Goal: Transaction & Acquisition: Obtain resource

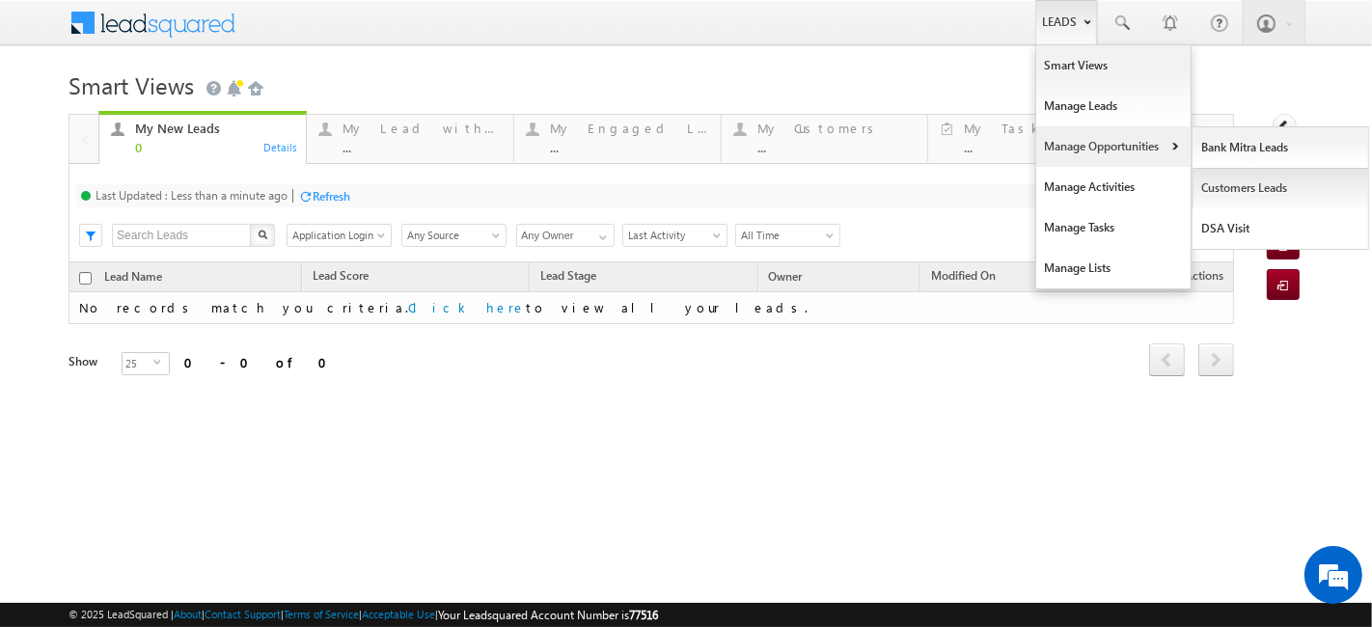
click at [1239, 188] on link "Customers Leads" at bounding box center [1280, 188] width 177 height 41
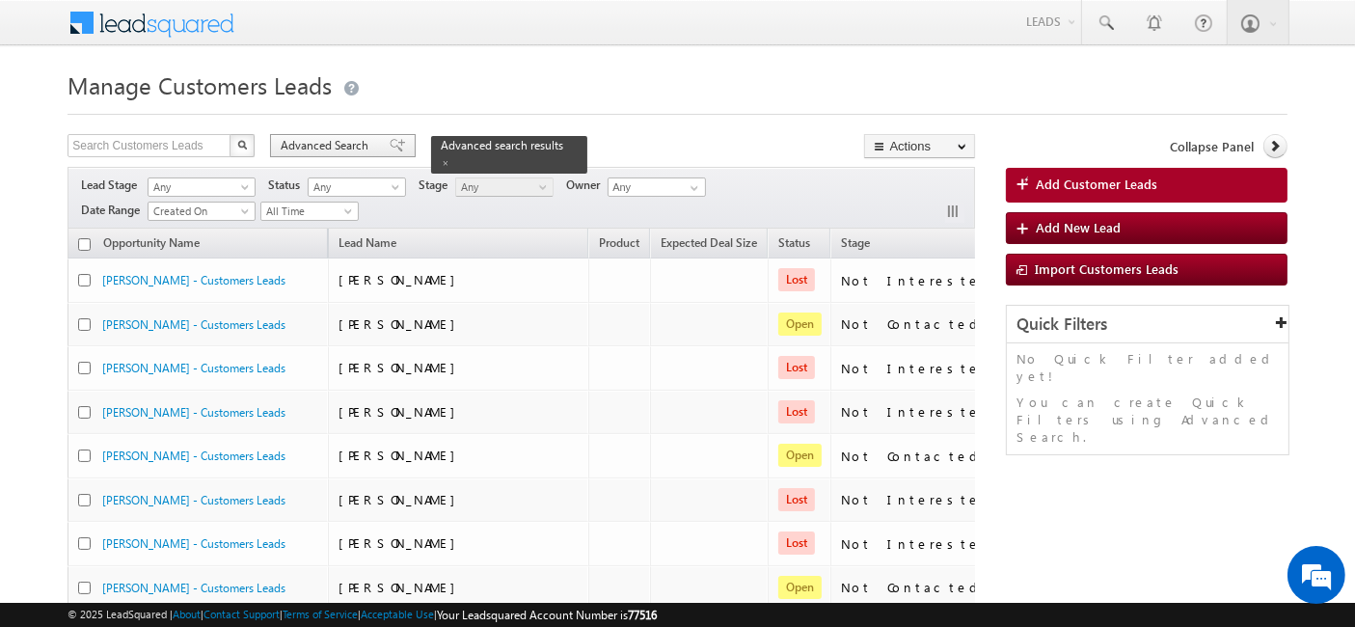
click at [332, 145] on span "Advanced Search" at bounding box center [328, 145] width 94 height 17
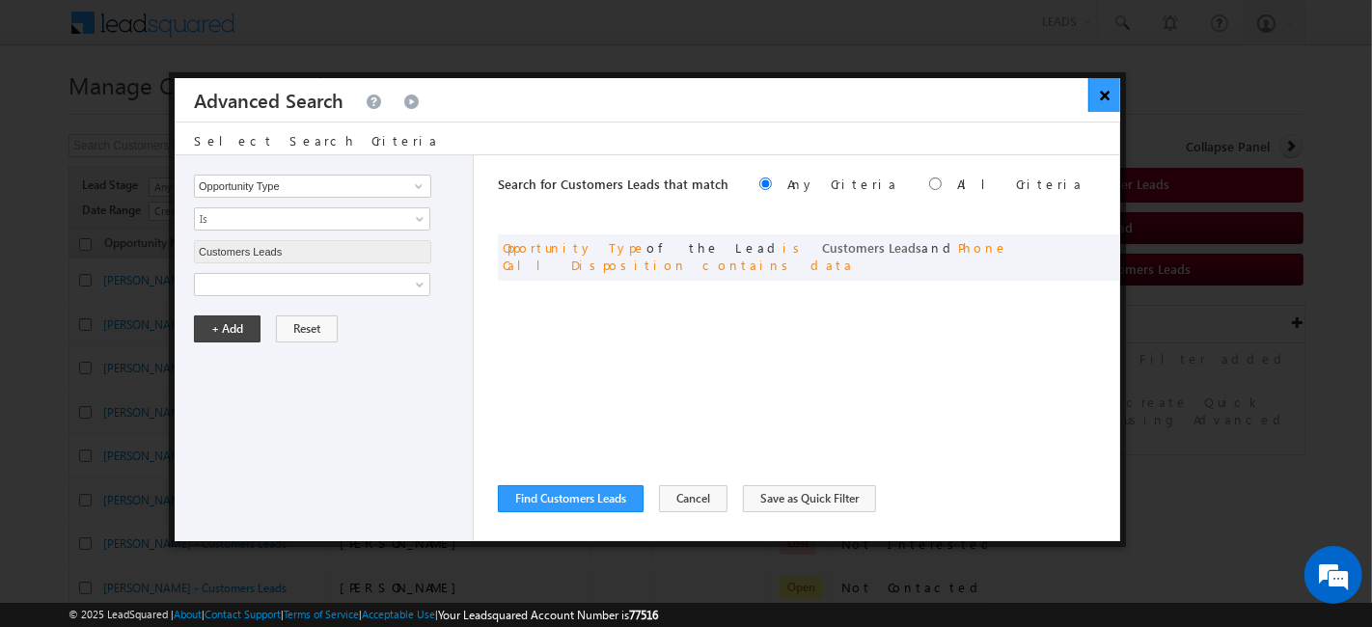
click at [1100, 90] on button "×" at bounding box center [1104, 95] width 32 height 34
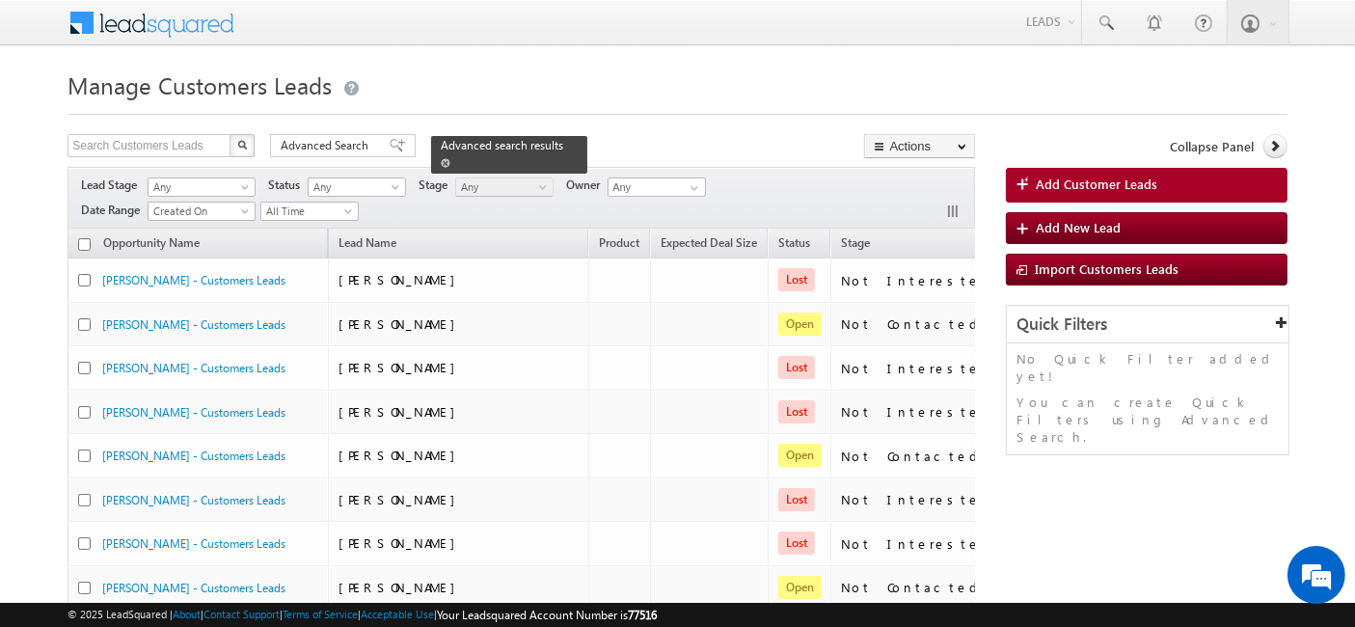
click at [451, 158] on span at bounding box center [446, 163] width 10 height 10
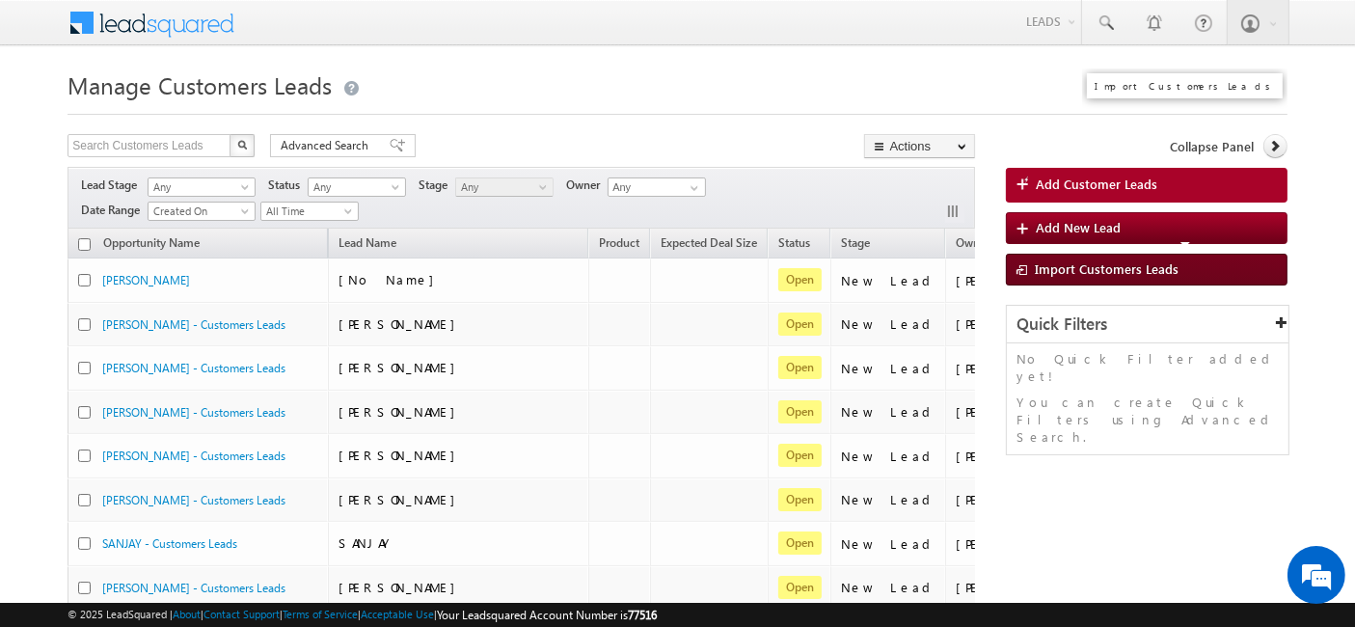
click at [1077, 263] on span "Import Customers Leads" at bounding box center [1107, 268] width 144 height 16
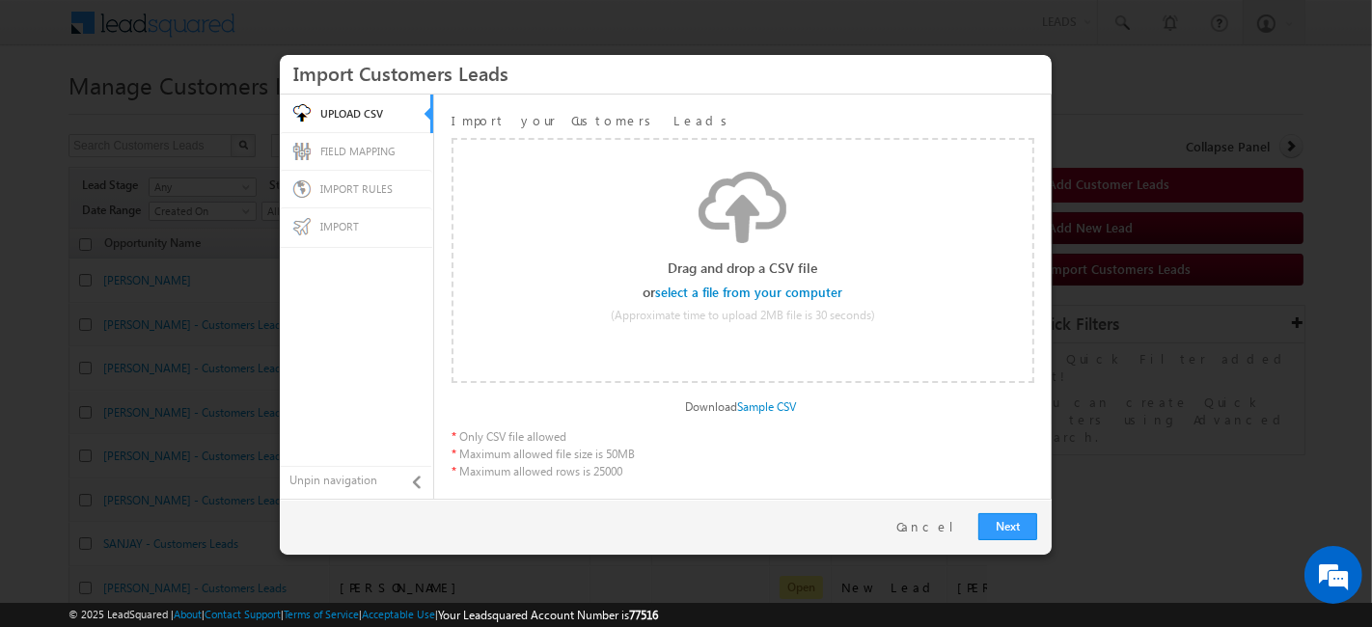
click at [774, 292] on input "file" at bounding box center [749, 293] width 183 height 14
click at [946, 529] on link "Cancel" at bounding box center [932, 526] width 72 height 17
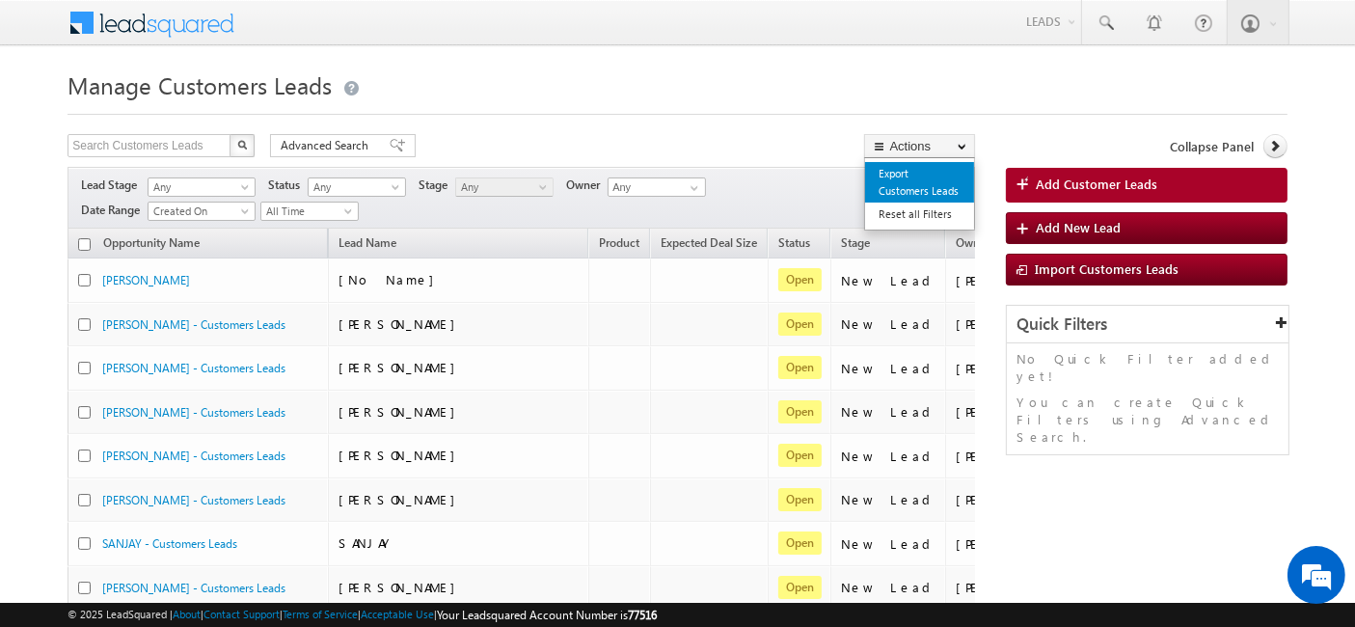
click at [912, 184] on link "Export Customers Leads" at bounding box center [919, 182] width 109 height 41
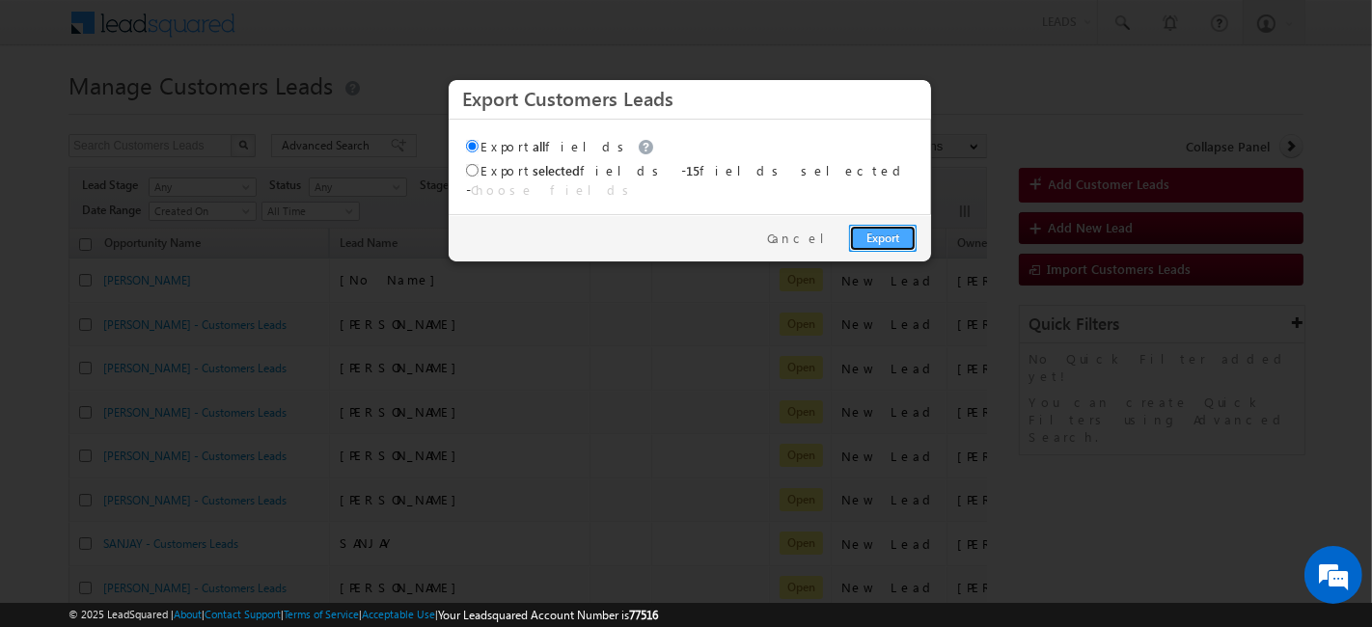
click at [877, 227] on link "Export" at bounding box center [883, 238] width 68 height 27
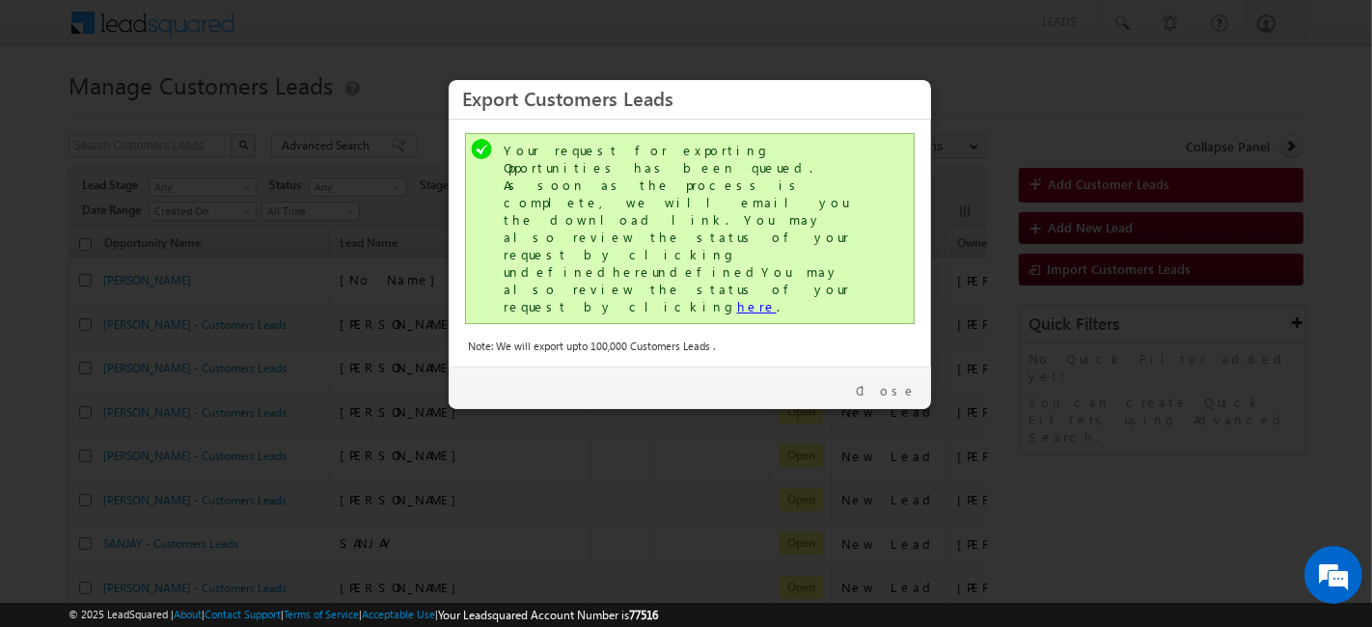
click at [737, 298] on link "here" at bounding box center [757, 306] width 40 height 16
click at [899, 382] on link "Close" at bounding box center [886, 390] width 61 height 17
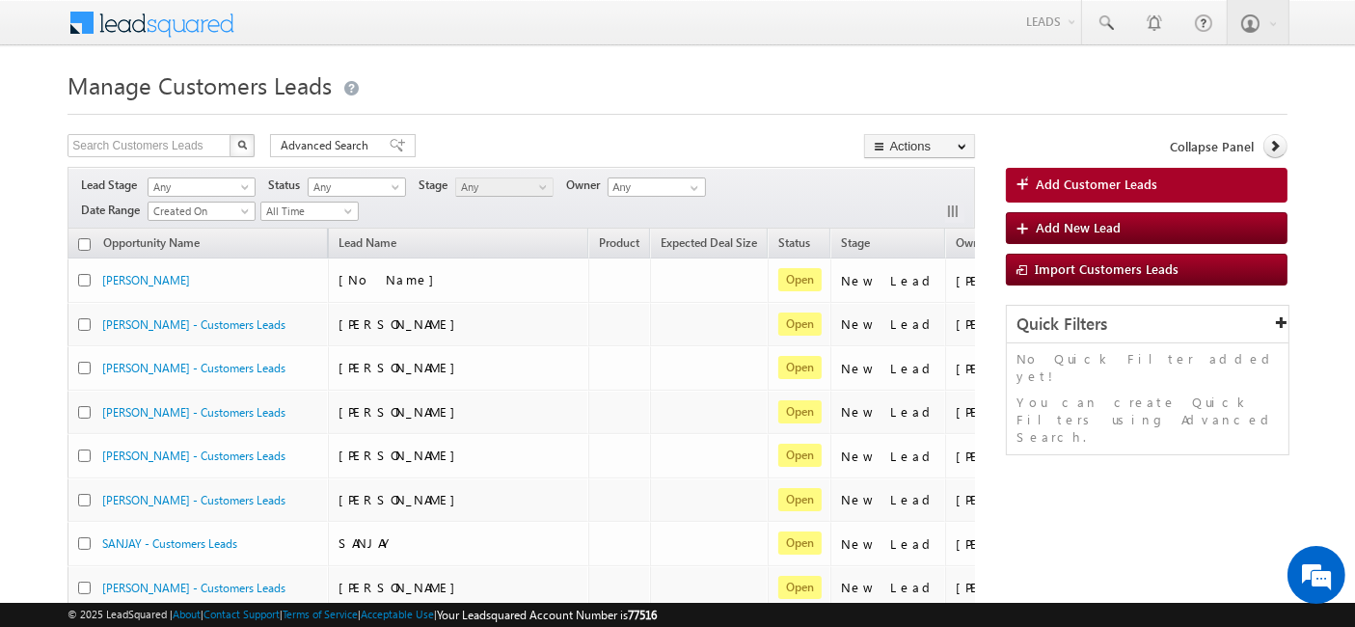
click at [89, 238] on input "checkbox" at bounding box center [84, 244] width 13 height 13
checkbox input "true"
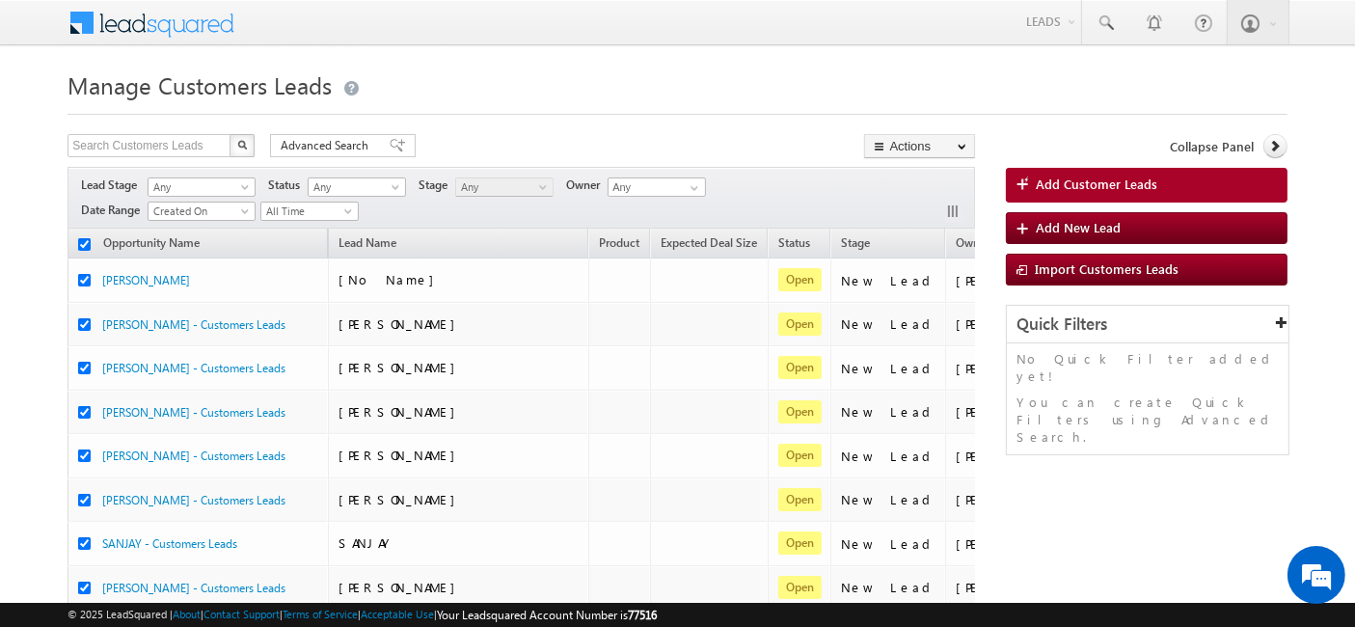
checkbox input "true"
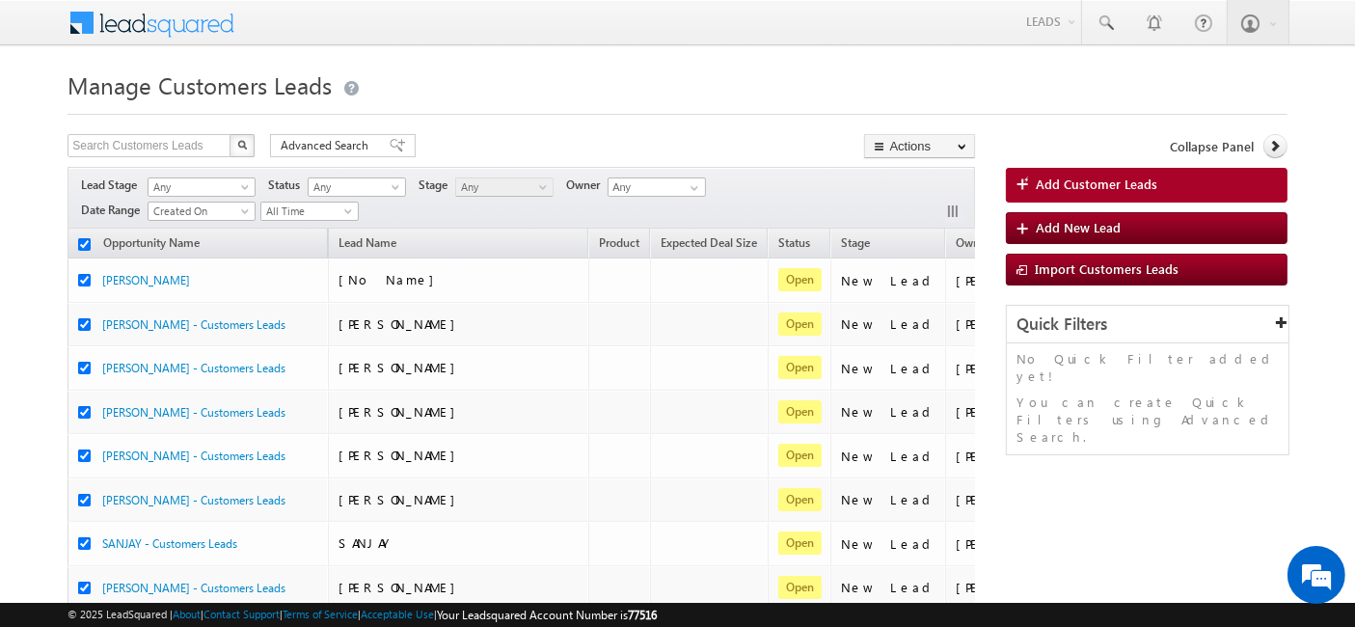
checkbox input "true"
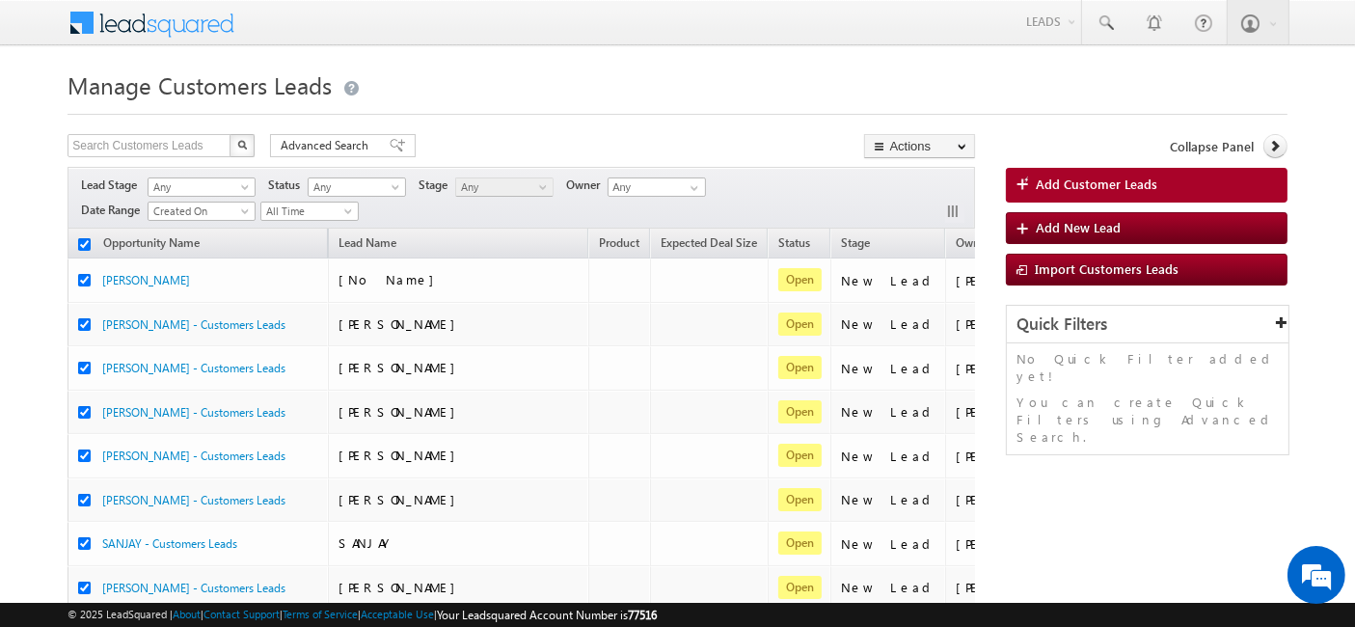
checkbox input "true"
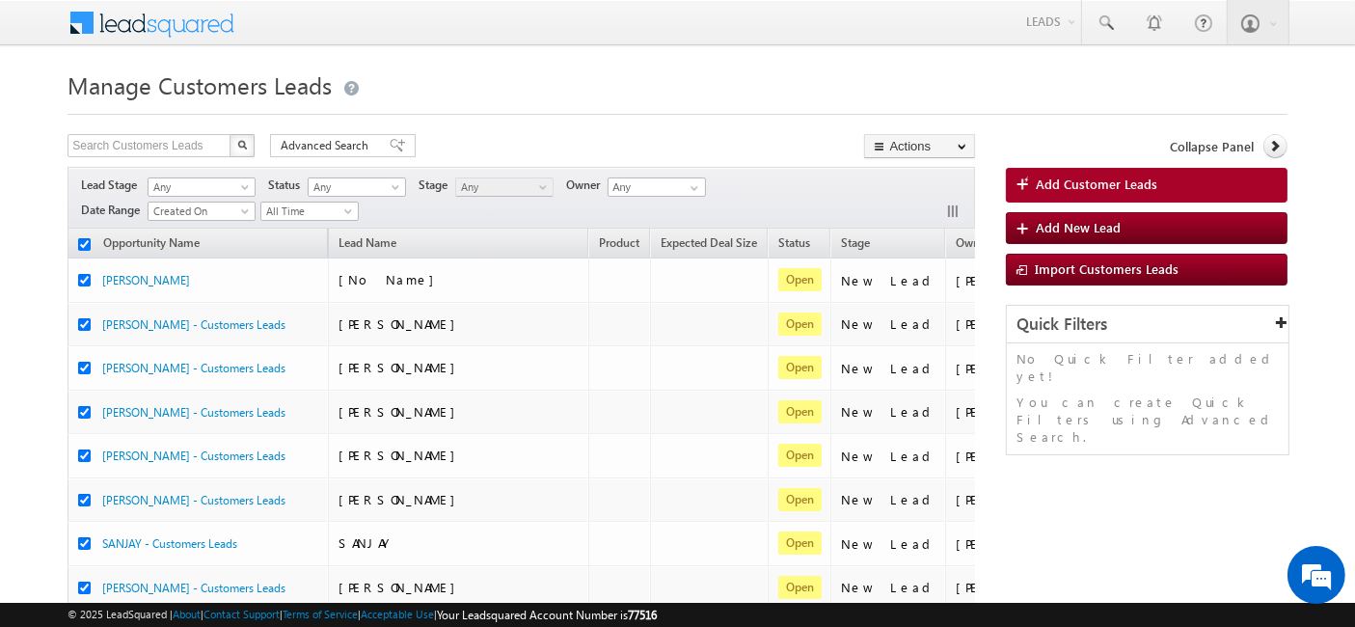
checkbox input "true"
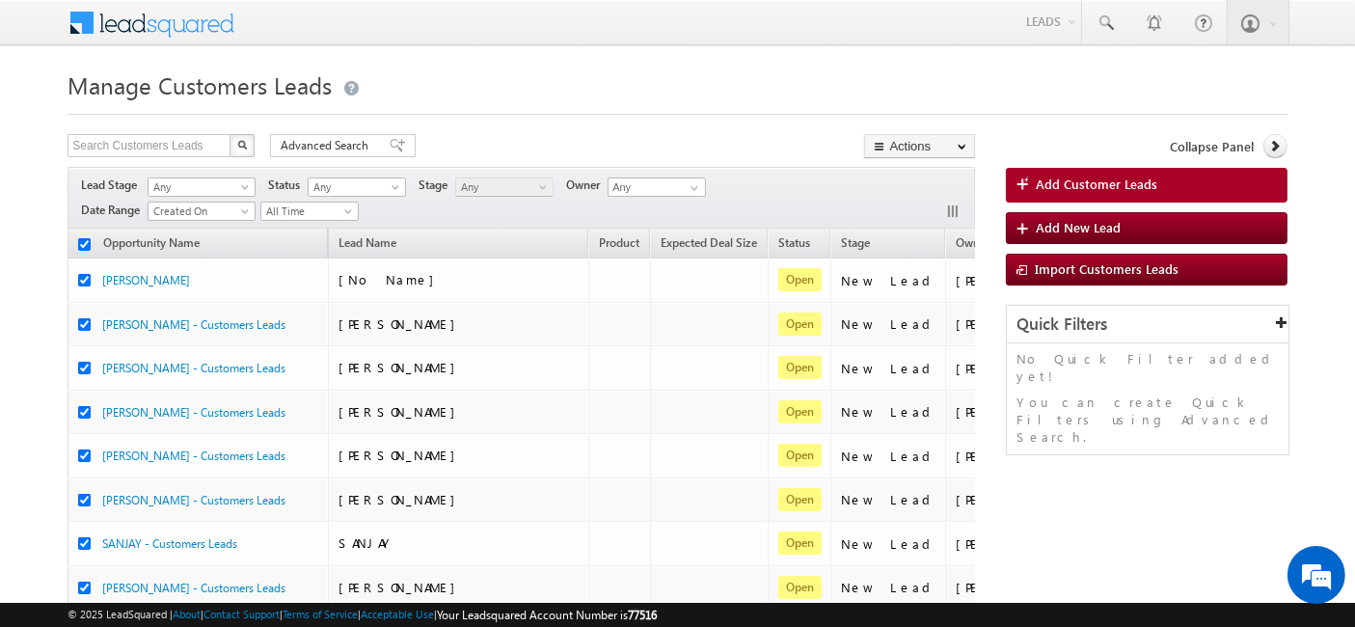
checkbox input "true"
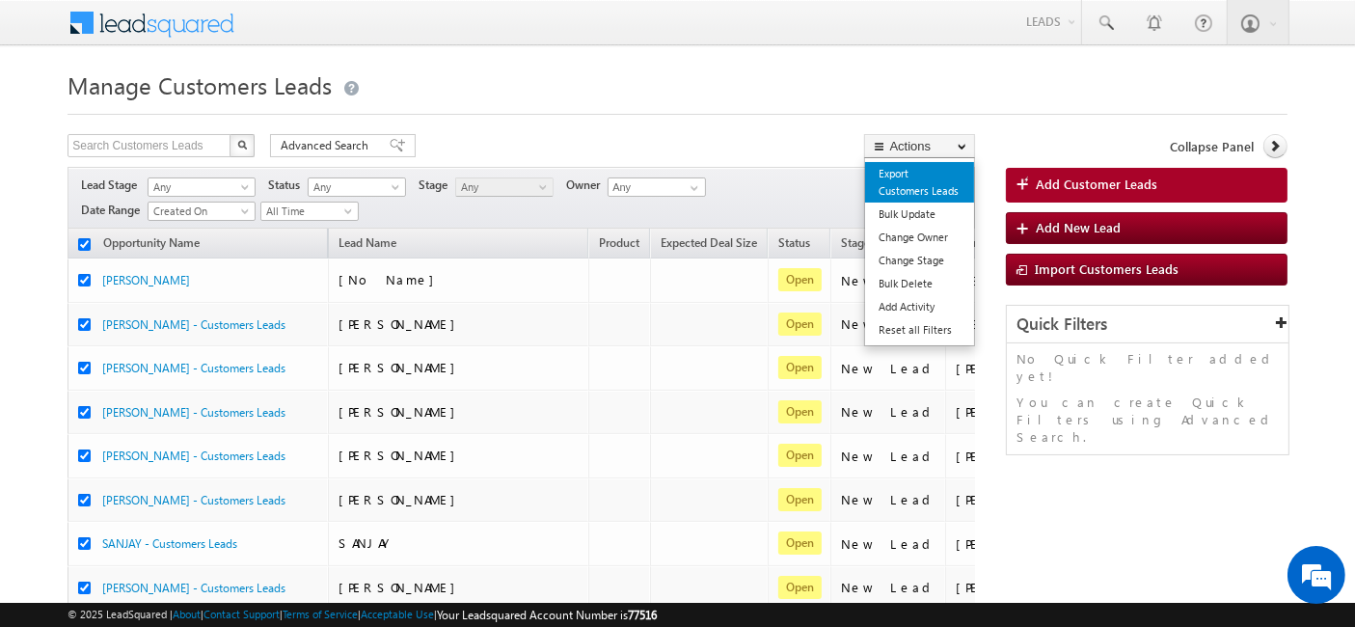
click at [930, 180] on link "Export Customers Leads" at bounding box center [919, 182] width 109 height 41
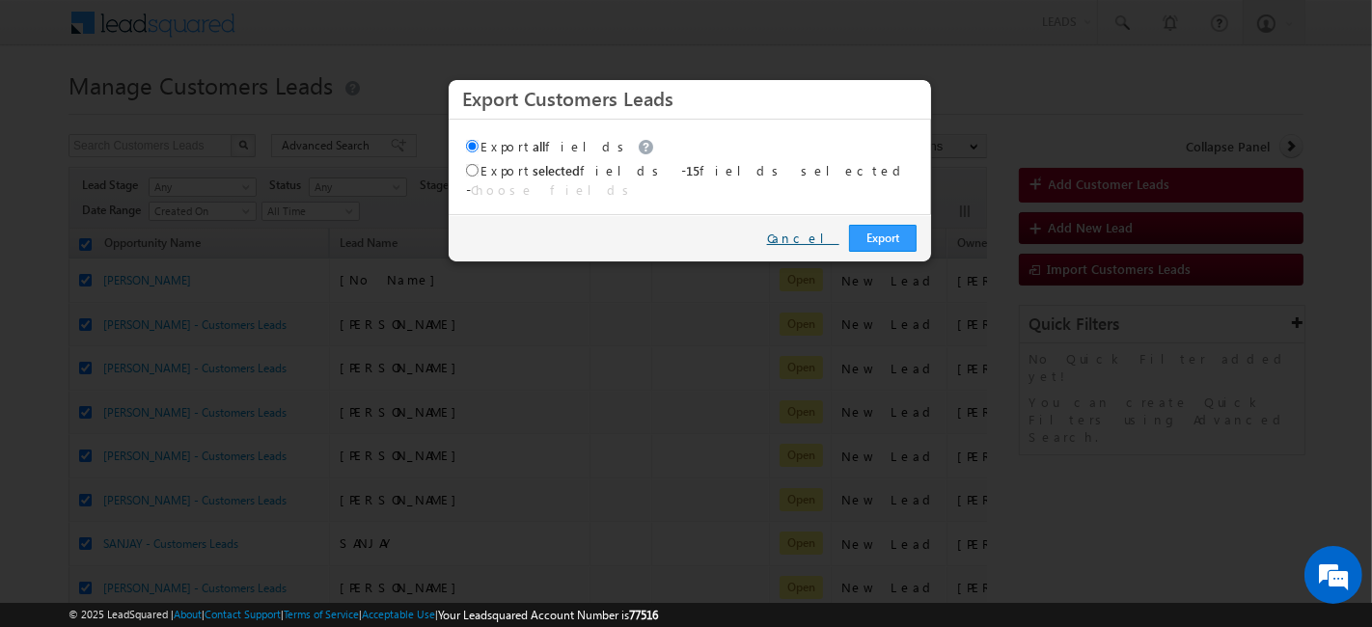
click at [821, 230] on link "Cancel" at bounding box center [803, 238] width 72 height 17
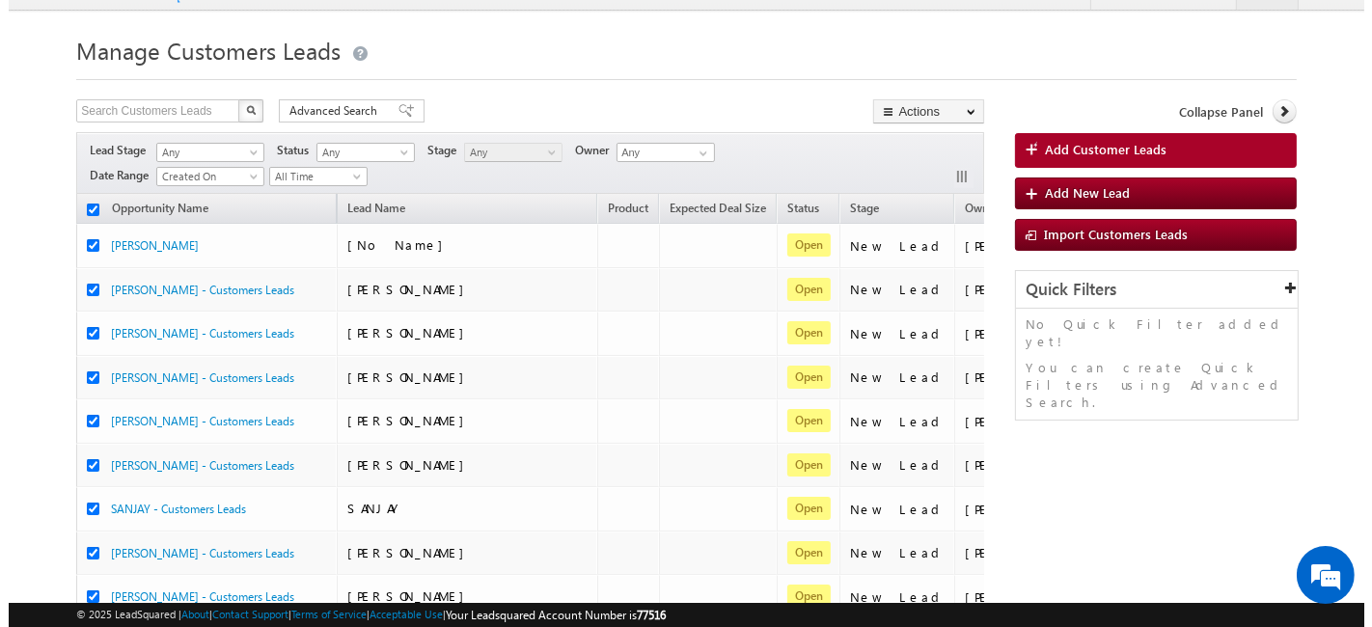
scroll to position [27, 0]
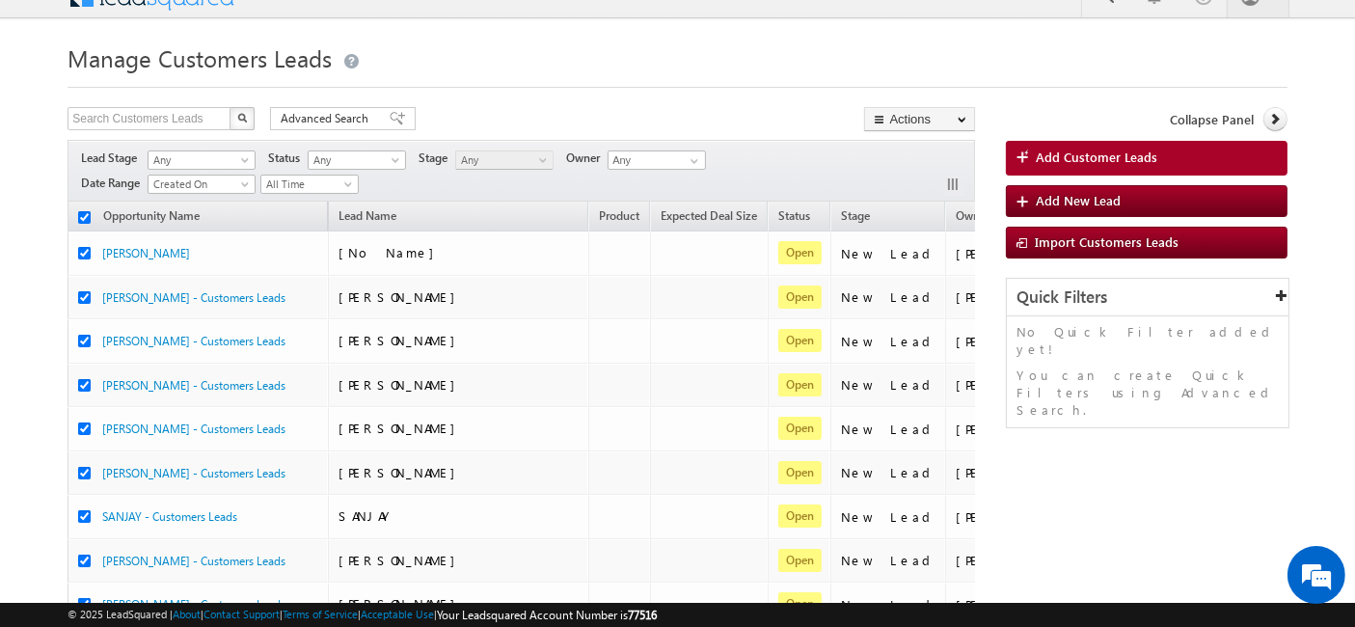
click at [86, 215] on input "checkbox" at bounding box center [84, 217] width 13 height 13
checkbox input "false"
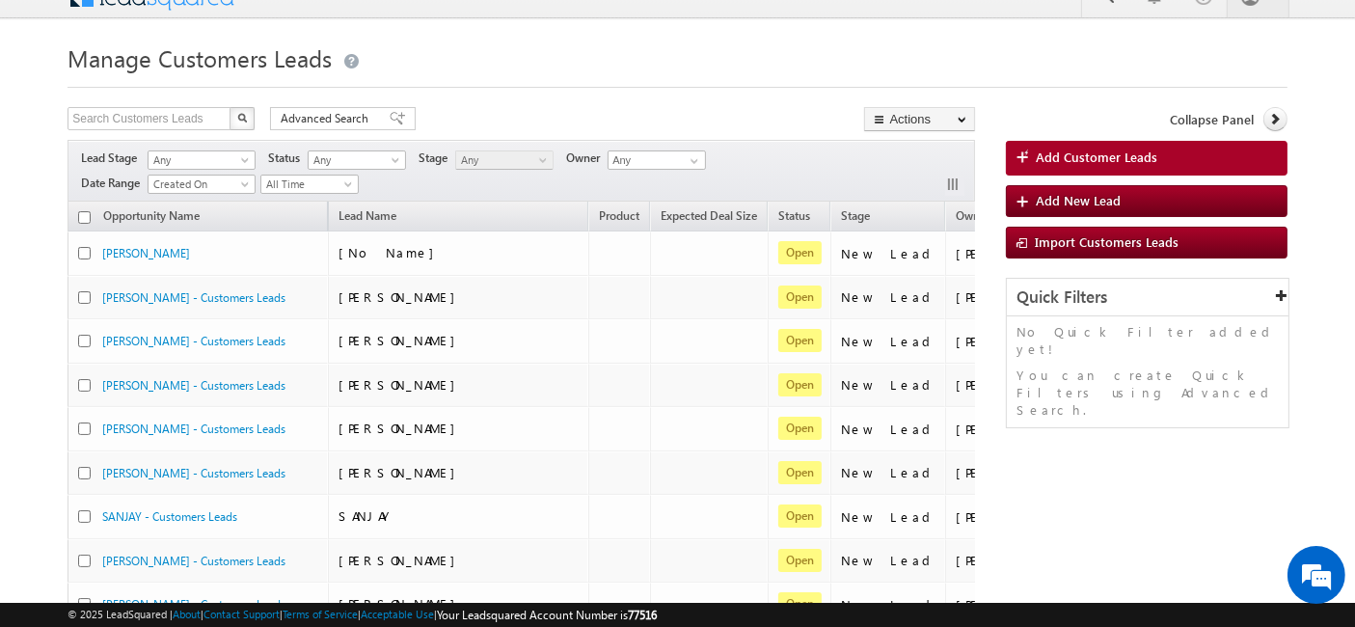
checkbox input "false"
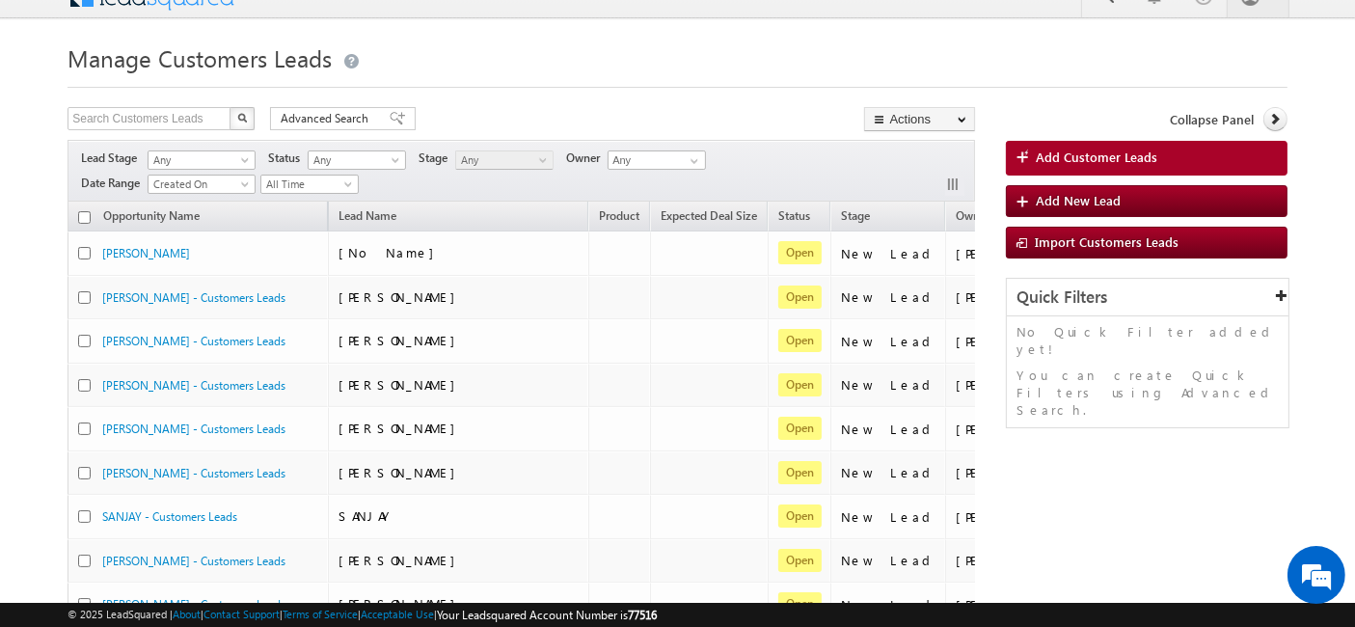
checkbox input "false"
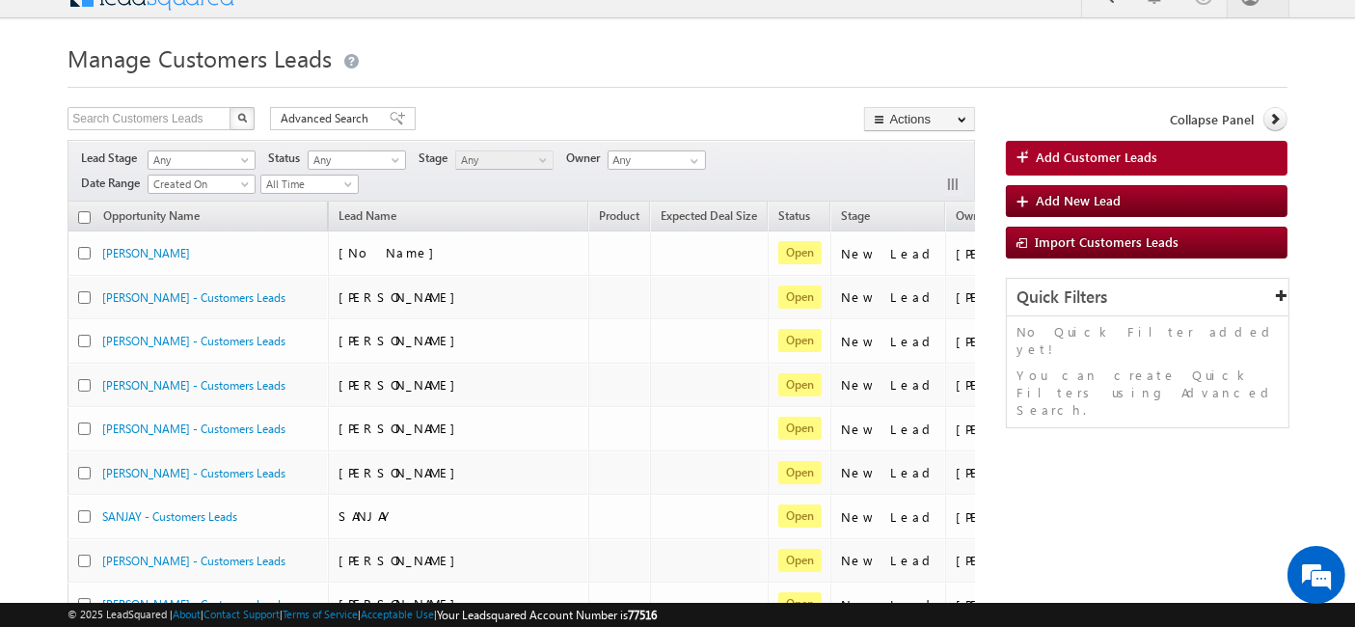
checkbox input "false"
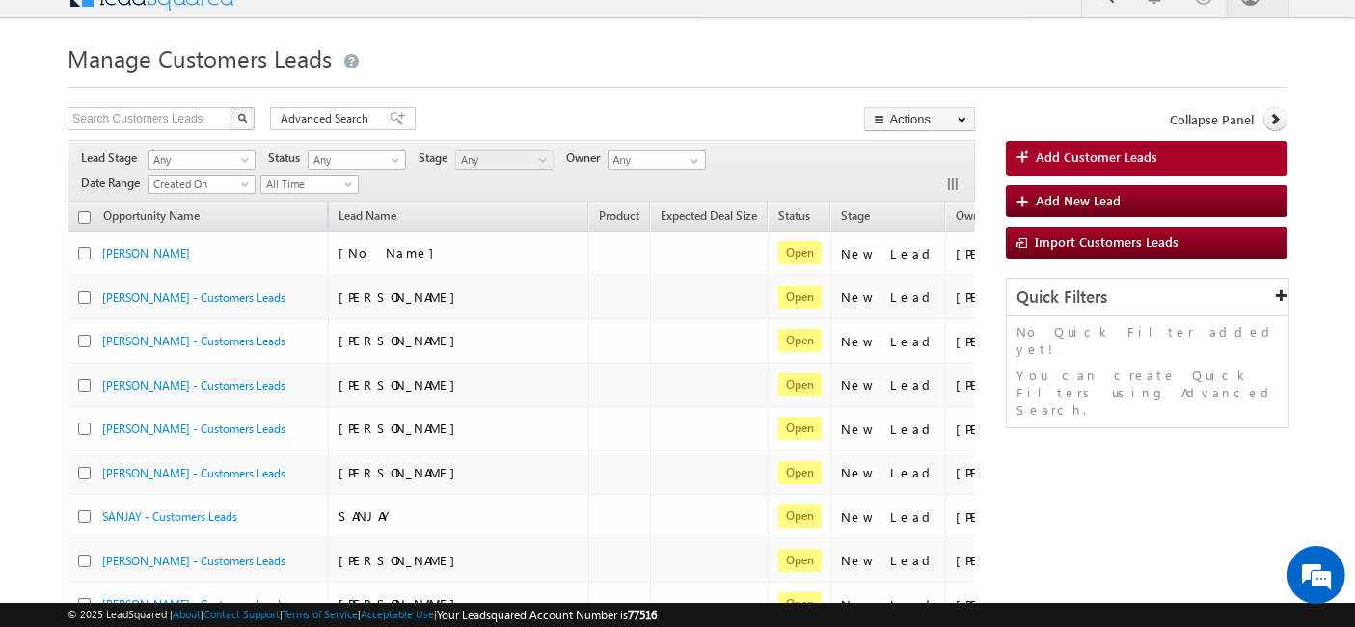
checkbox input "false"
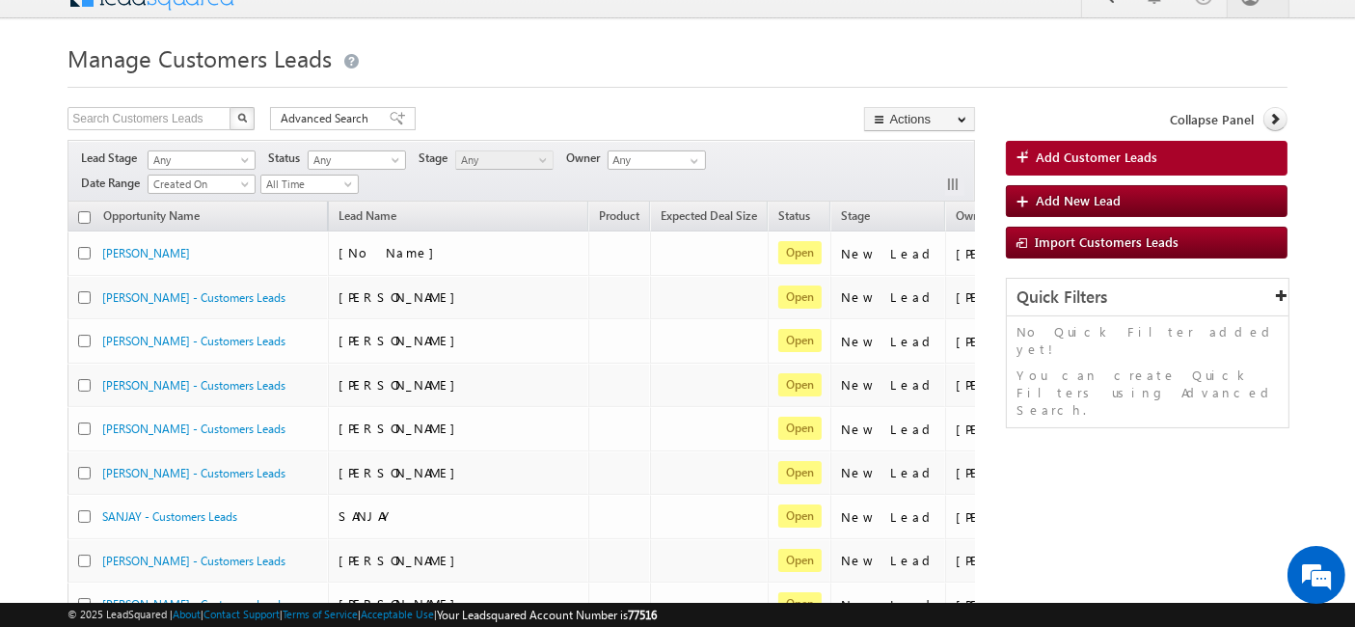
checkbox input "false"
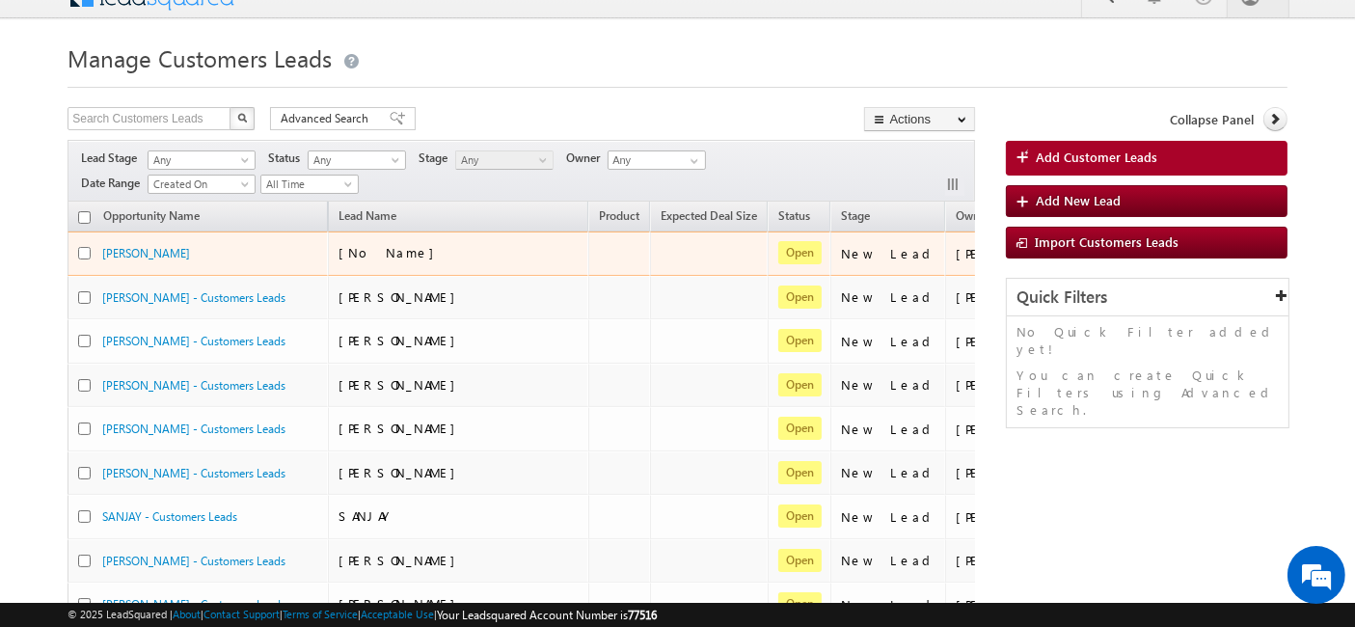
click at [88, 254] on input "checkbox" at bounding box center [84, 253] width 13 height 13
checkbox input "true"
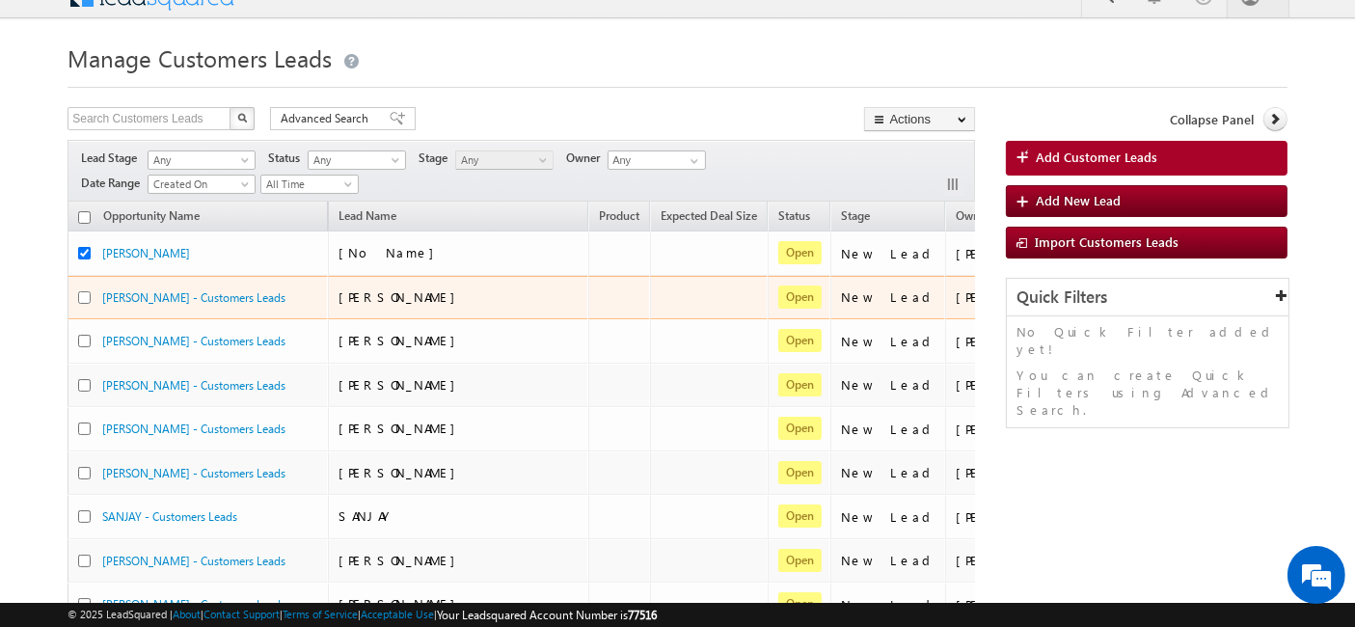
click at [87, 291] on input "checkbox" at bounding box center [84, 297] width 13 height 13
checkbox input "true"
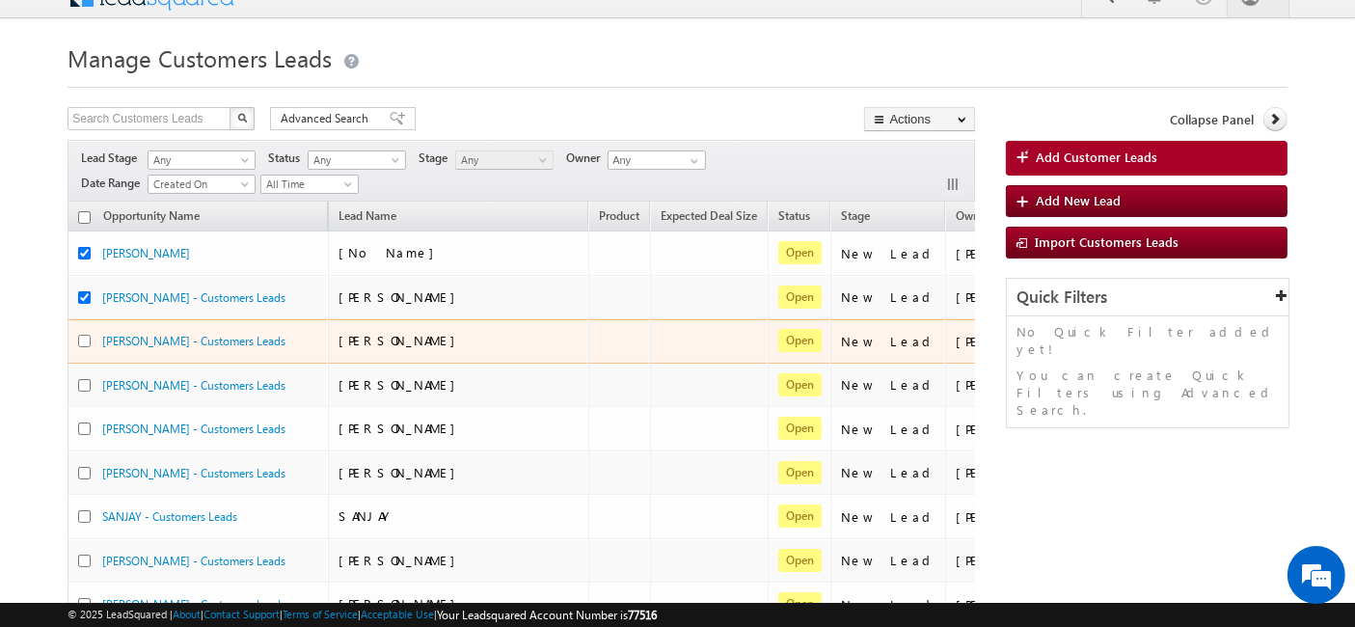
click at [80, 340] on input "checkbox" at bounding box center [84, 341] width 13 height 13
checkbox input "true"
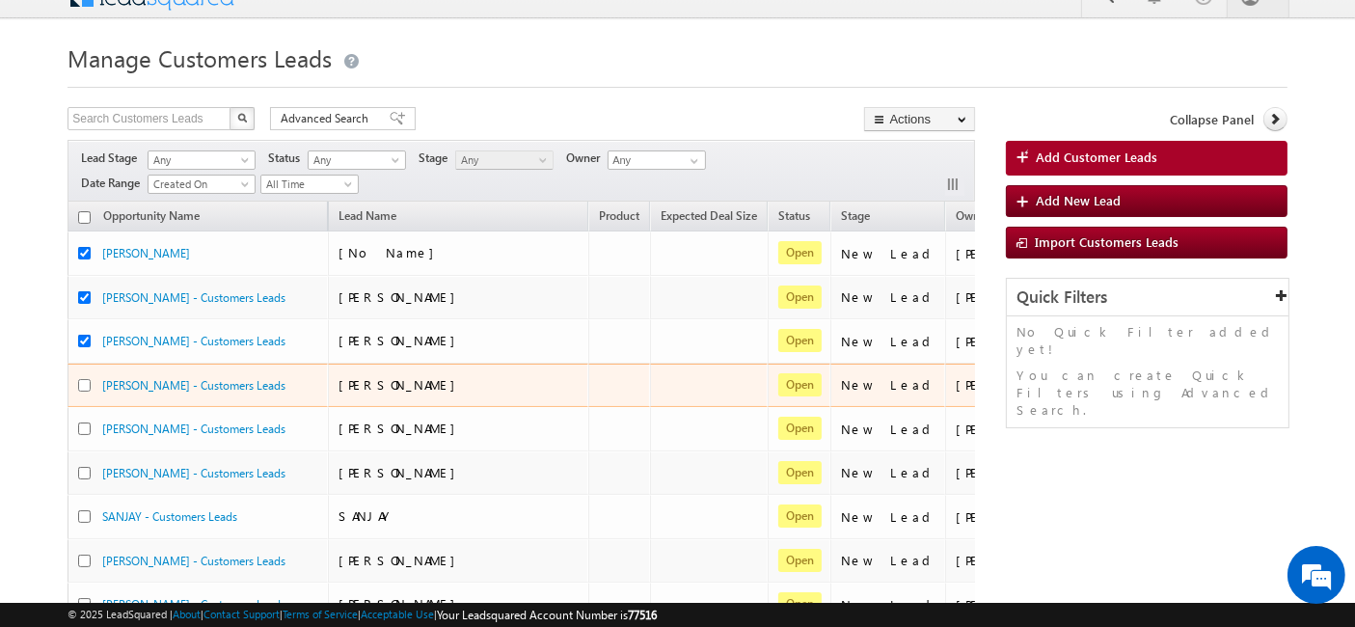
drag, startPoint x: 81, startPoint y: 377, endPoint x: 79, endPoint y: 411, distance: 33.8
click at [84, 380] on input "checkbox" at bounding box center [84, 385] width 13 height 13
checkbox input "true"
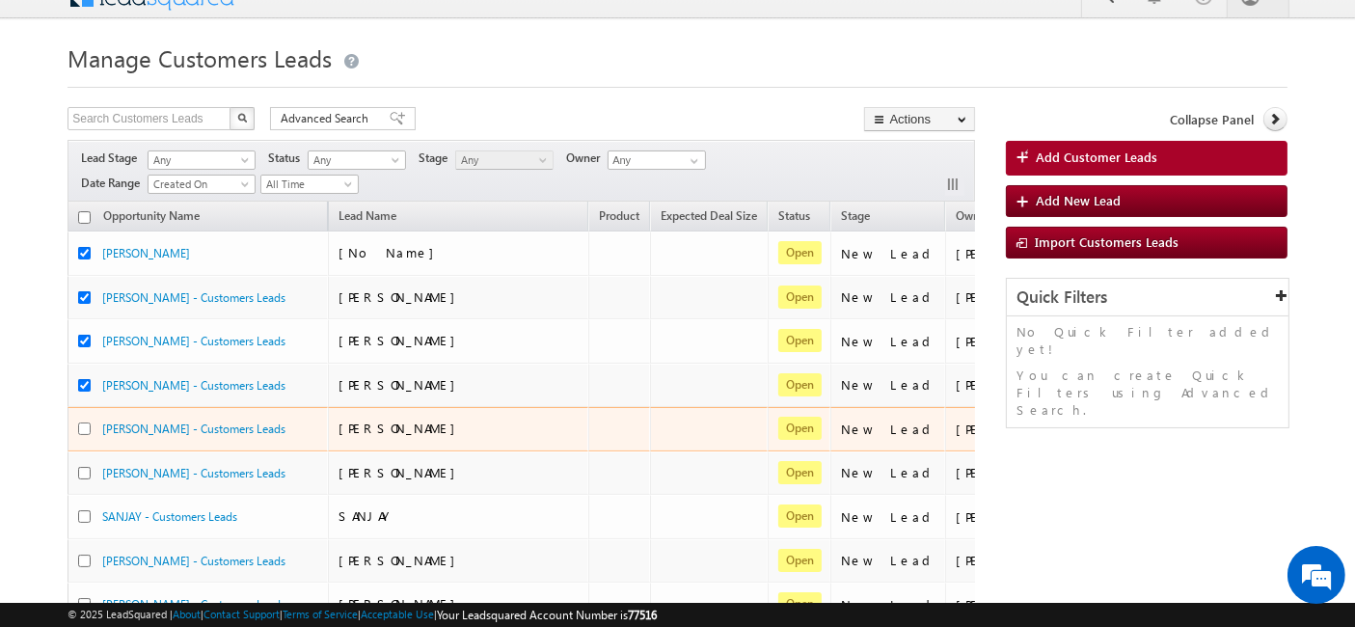
click at [81, 424] on input "checkbox" at bounding box center [84, 429] width 13 height 13
checkbox input "true"
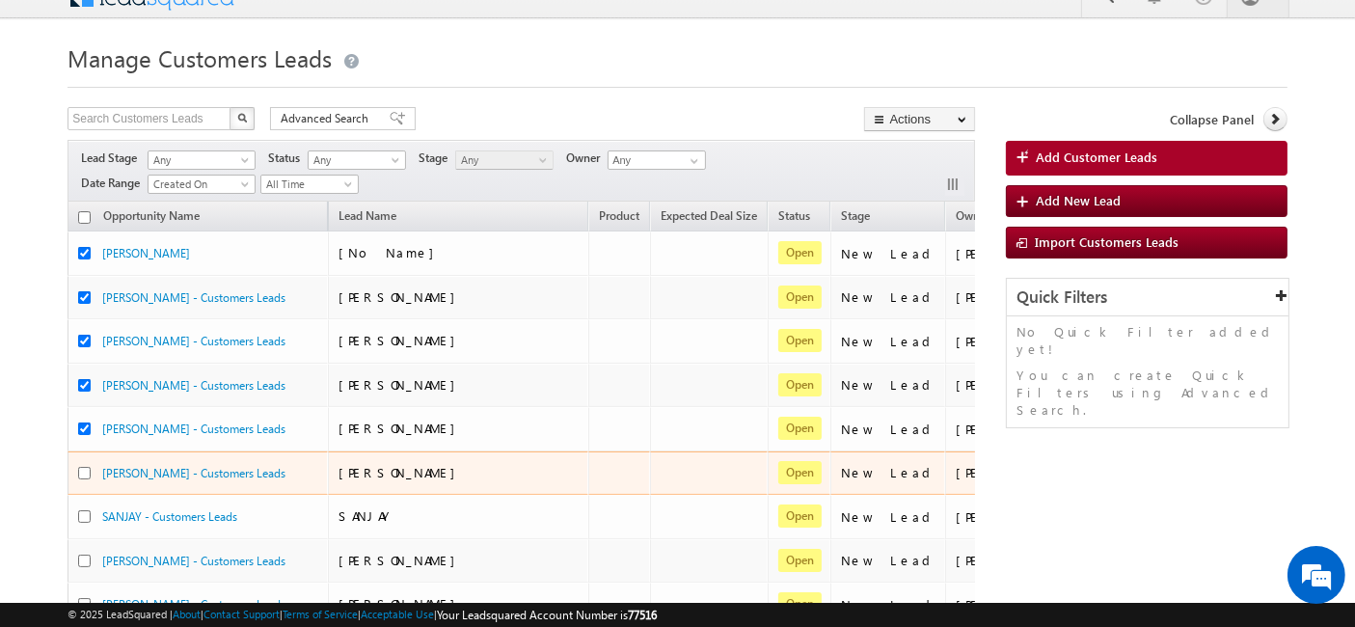
click at [81, 475] on div at bounding box center [90, 473] width 24 height 18
click at [80, 472] on input "checkbox" at bounding box center [84, 473] width 13 height 13
checkbox input "true"
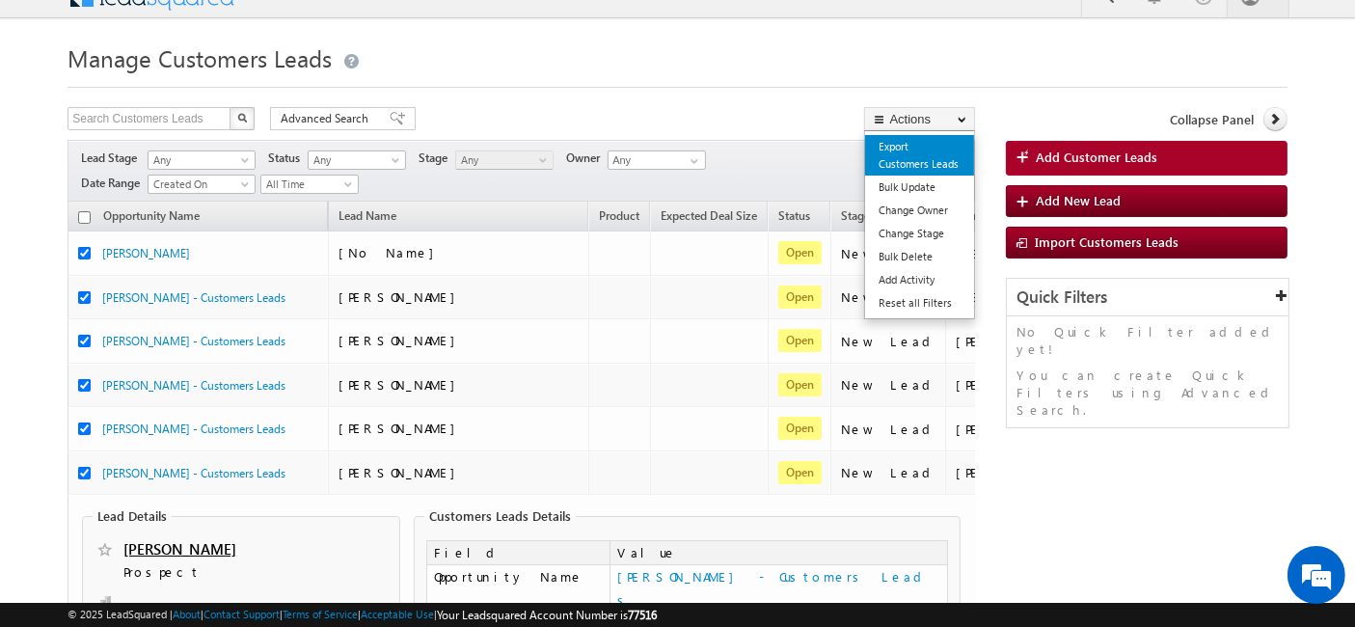
click at [933, 146] on link "Export Customers Leads" at bounding box center [919, 155] width 109 height 41
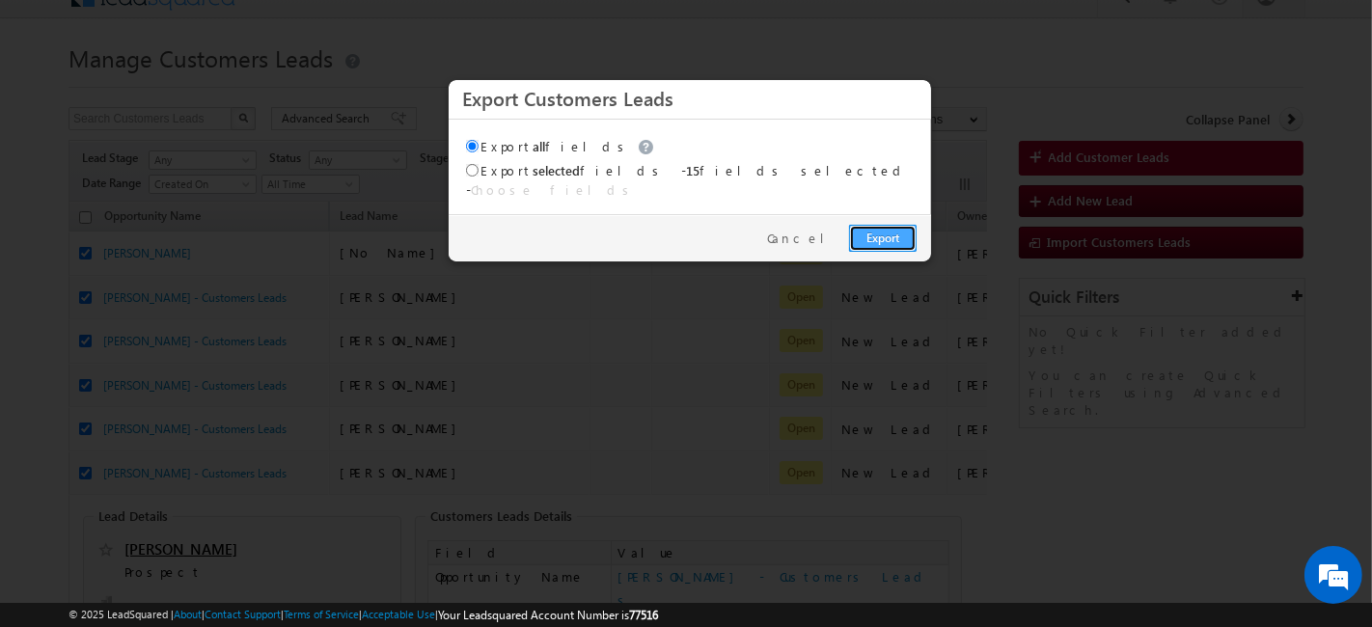
click at [875, 227] on link "Export" at bounding box center [883, 238] width 68 height 27
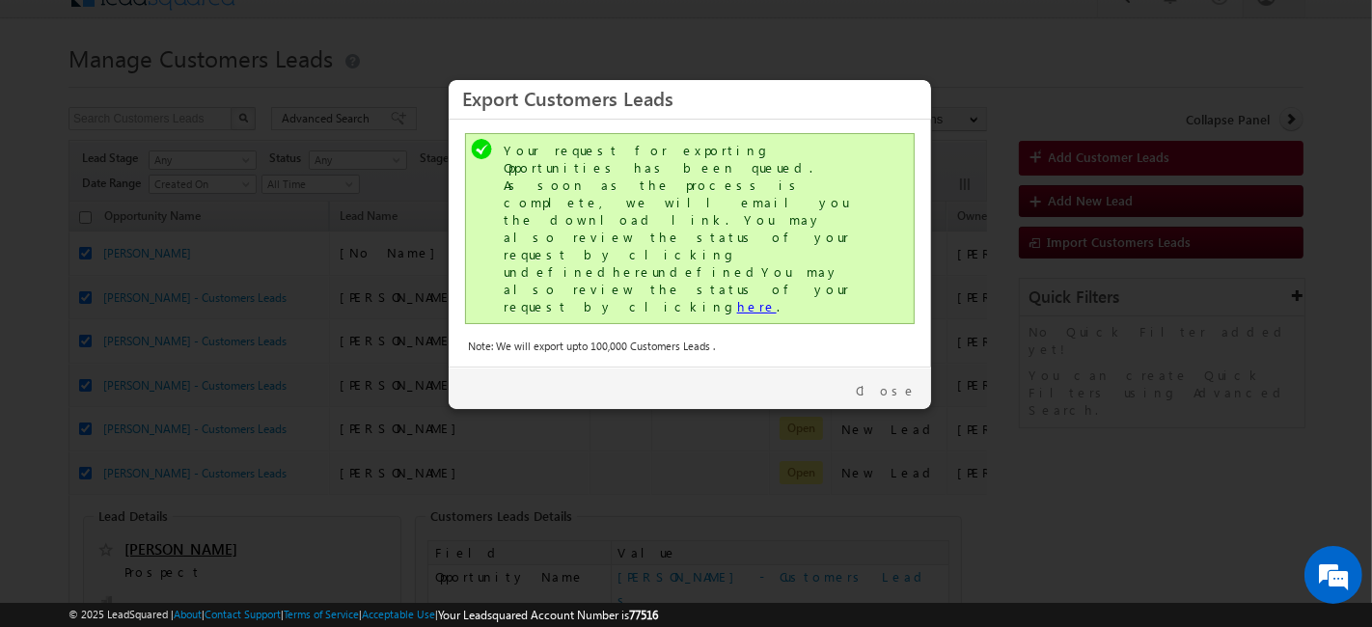
click at [737, 298] on link "here" at bounding box center [757, 306] width 40 height 16
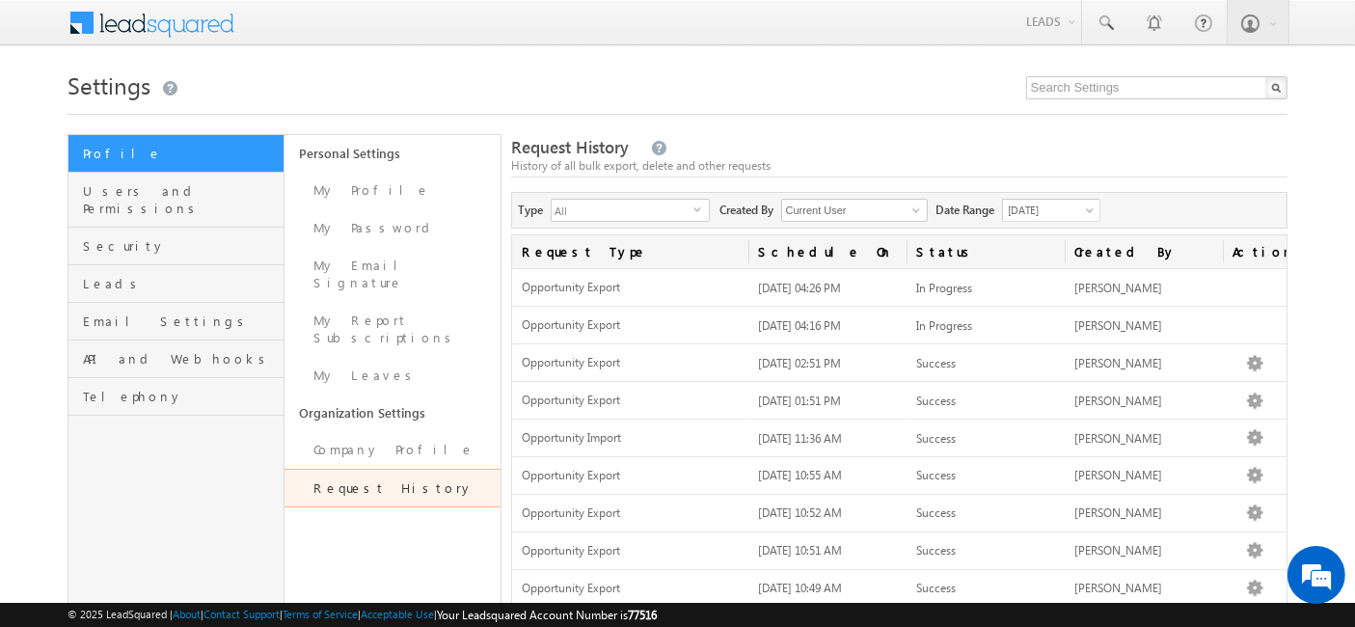
click at [287, 22] on div "Menu [PERSON_NAME] niles h.saw ant@s grlim ited. in SGR Limit" at bounding box center [678, 23] width 1220 height 47
drag, startPoint x: 926, startPoint y: 130, endPoint x: 914, endPoint y: 133, distance: 12.9
click at [926, 130] on div "Settings Profile Users and Permissions Security Leads Email Settings API and We…" at bounding box center [678, 390] width 1220 height 650
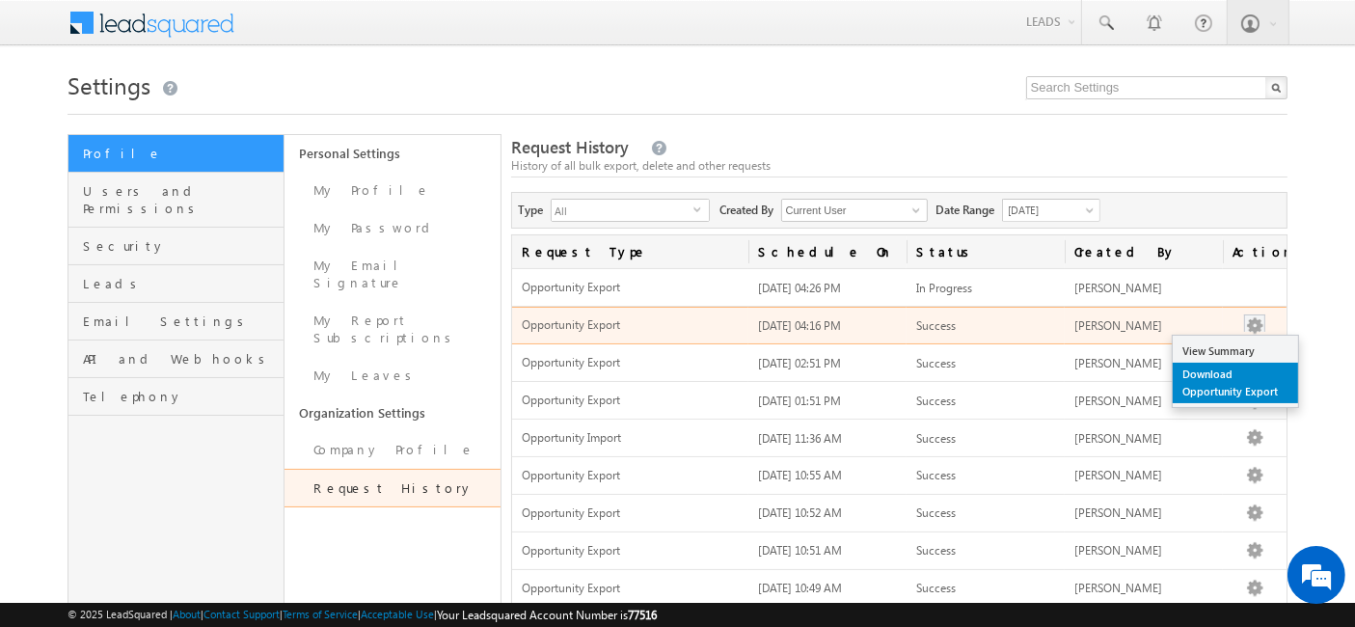
click at [1248, 385] on link "Download Opportunity Export" at bounding box center [1235, 383] width 125 height 41
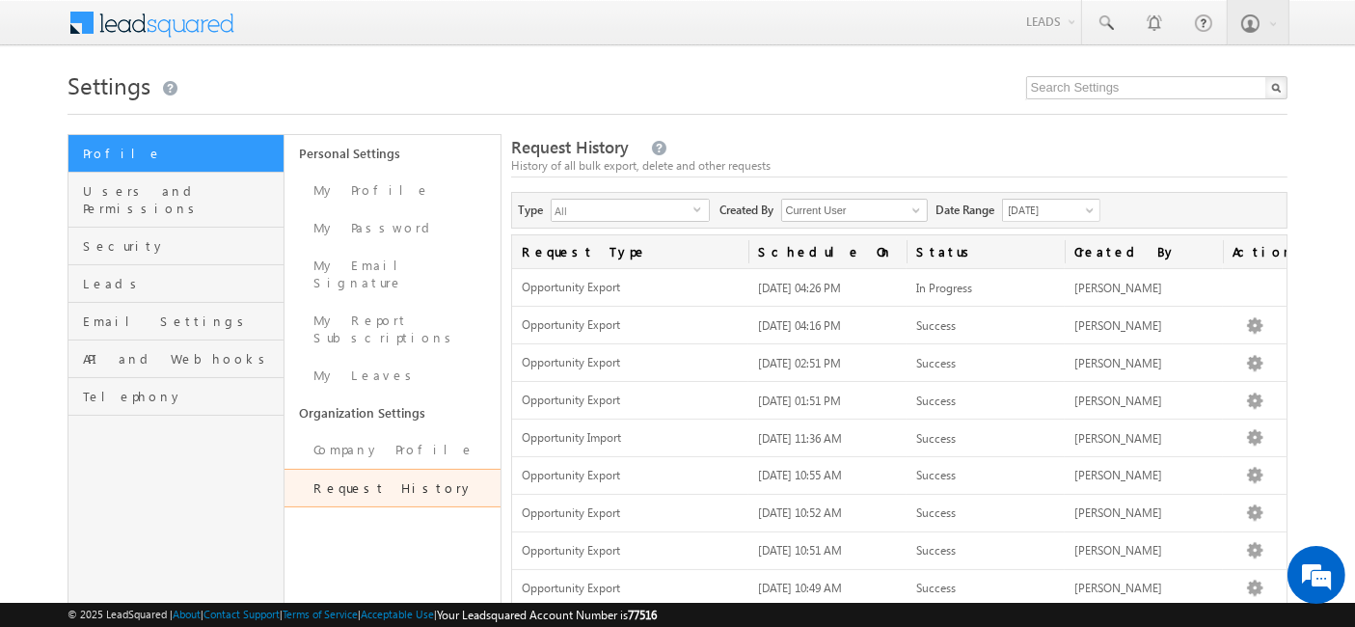
click at [566, 68] on h1 "Settings" at bounding box center [678, 84] width 1220 height 38
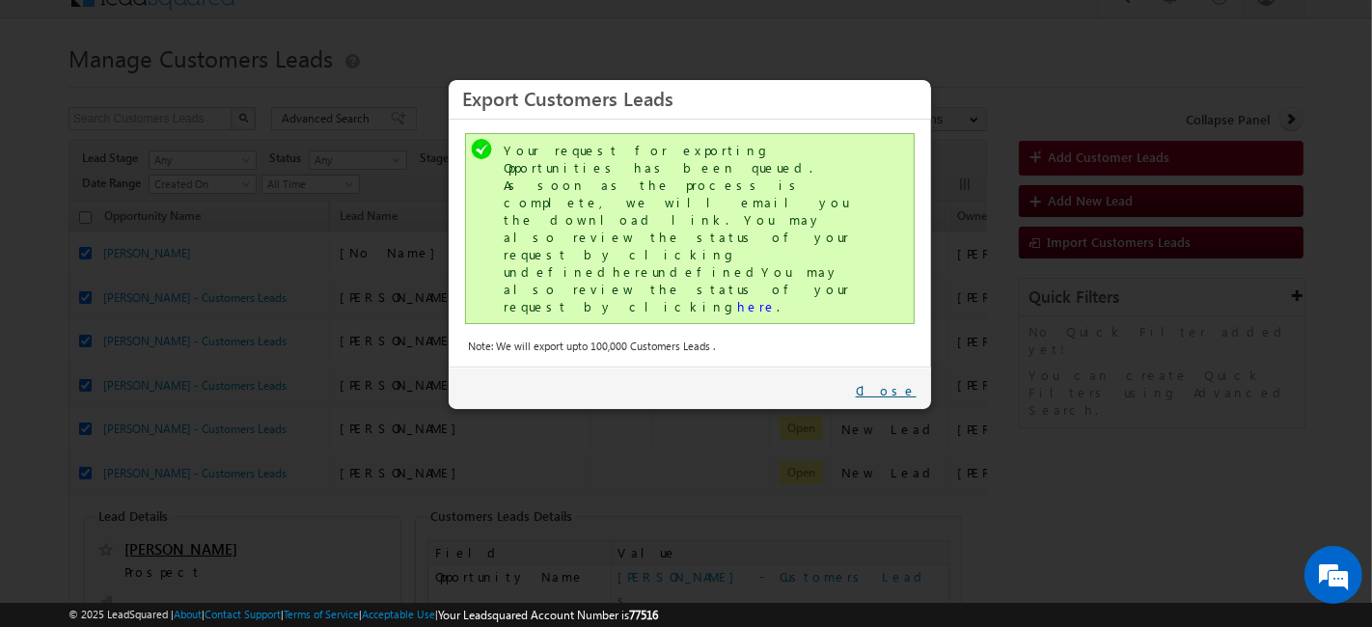
click at [903, 382] on link "Close" at bounding box center [886, 390] width 61 height 17
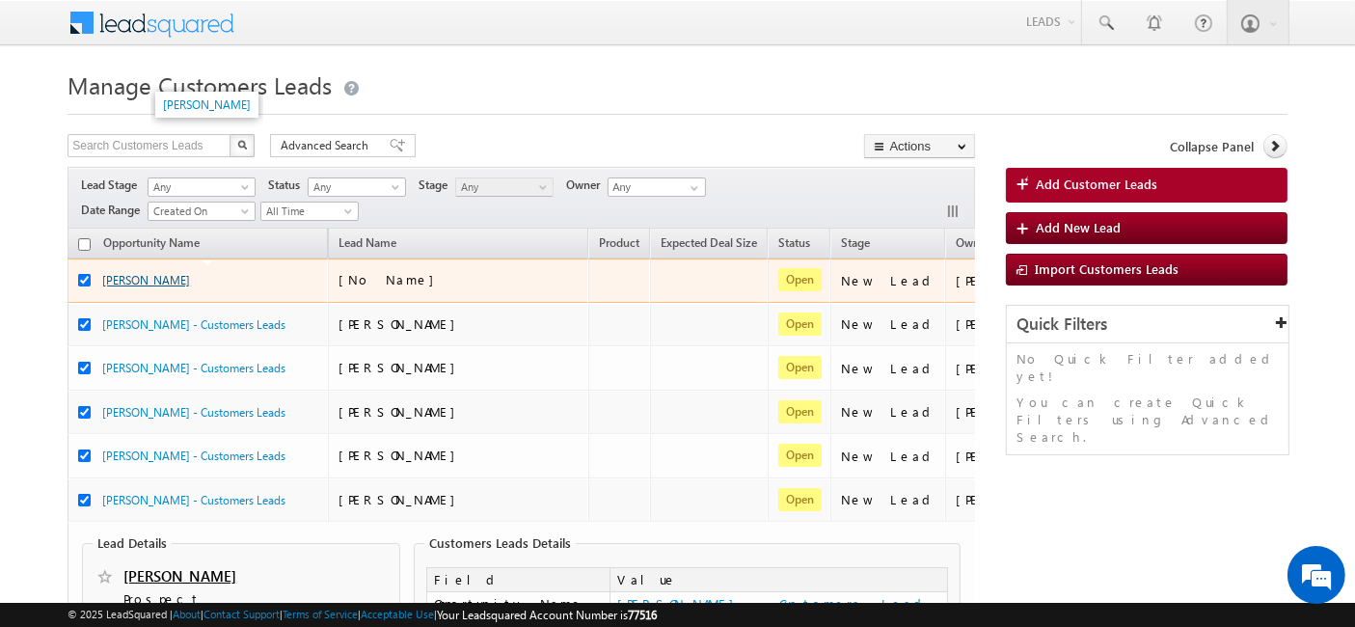
click at [131, 283] on link "satiesh kumar" at bounding box center [146, 280] width 88 height 14
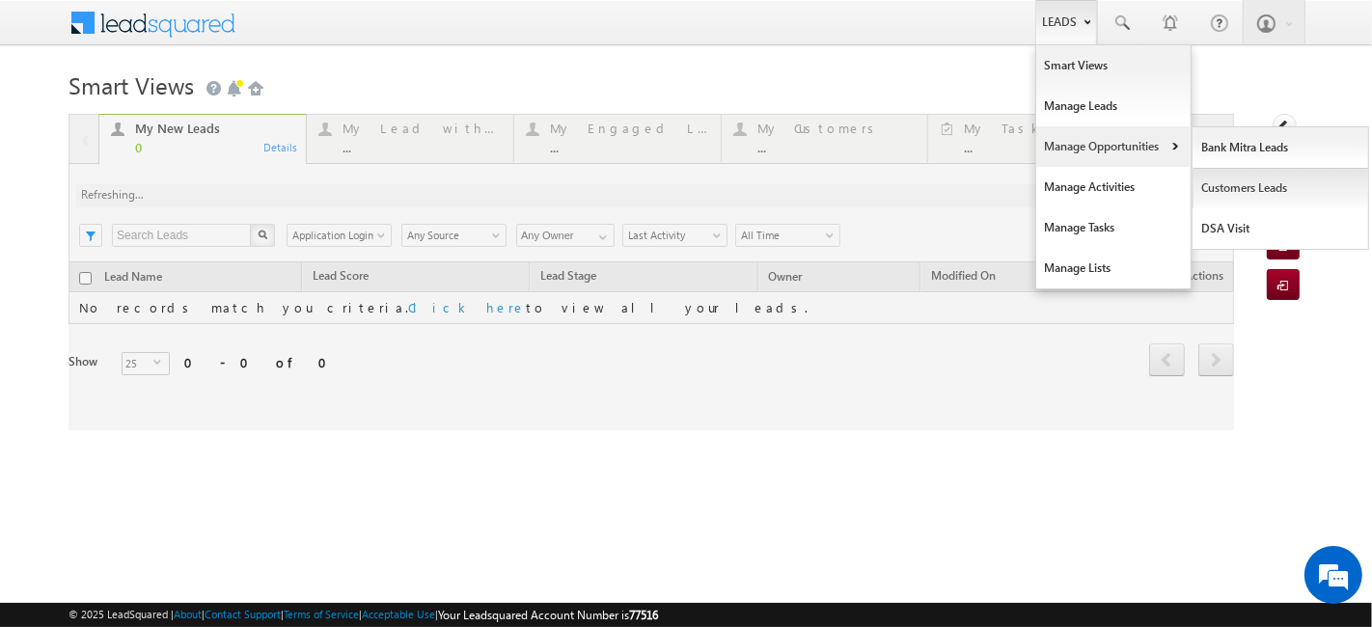
click at [1243, 191] on link "Customers Leads" at bounding box center [1280, 188] width 177 height 41
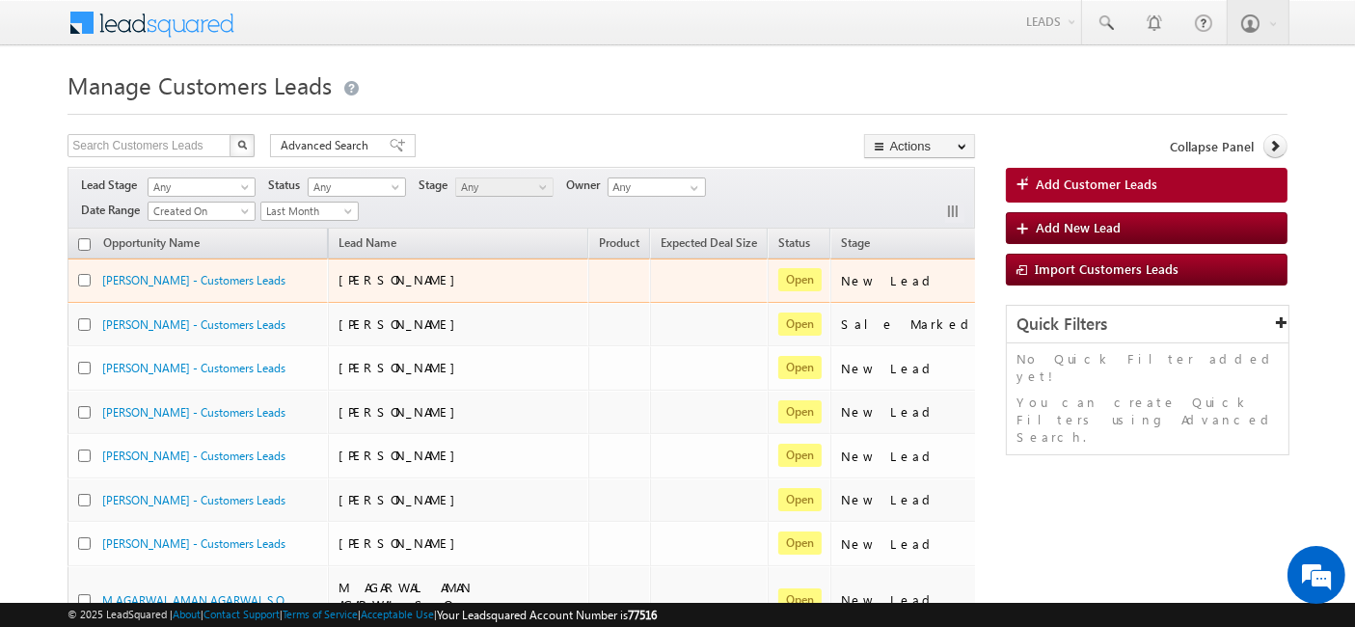
drag, startPoint x: 80, startPoint y: 277, endPoint x: 81, endPoint y: 293, distance: 16.4
click at [80, 278] on input "checkbox" at bounding box center [84, 280] width 13 height 13
checkbox input "true"
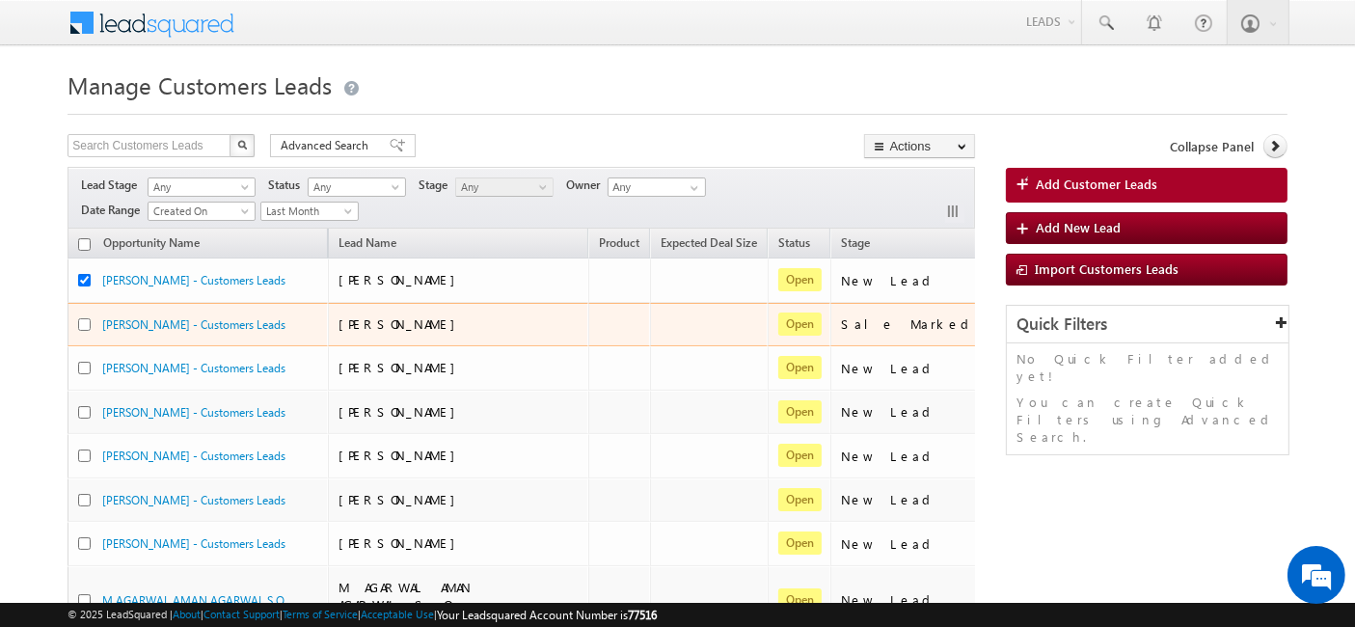
click at [83, 323] on input "checkbox" at bounding box center [84, 324] width 13 height 13
checkbox input "true"
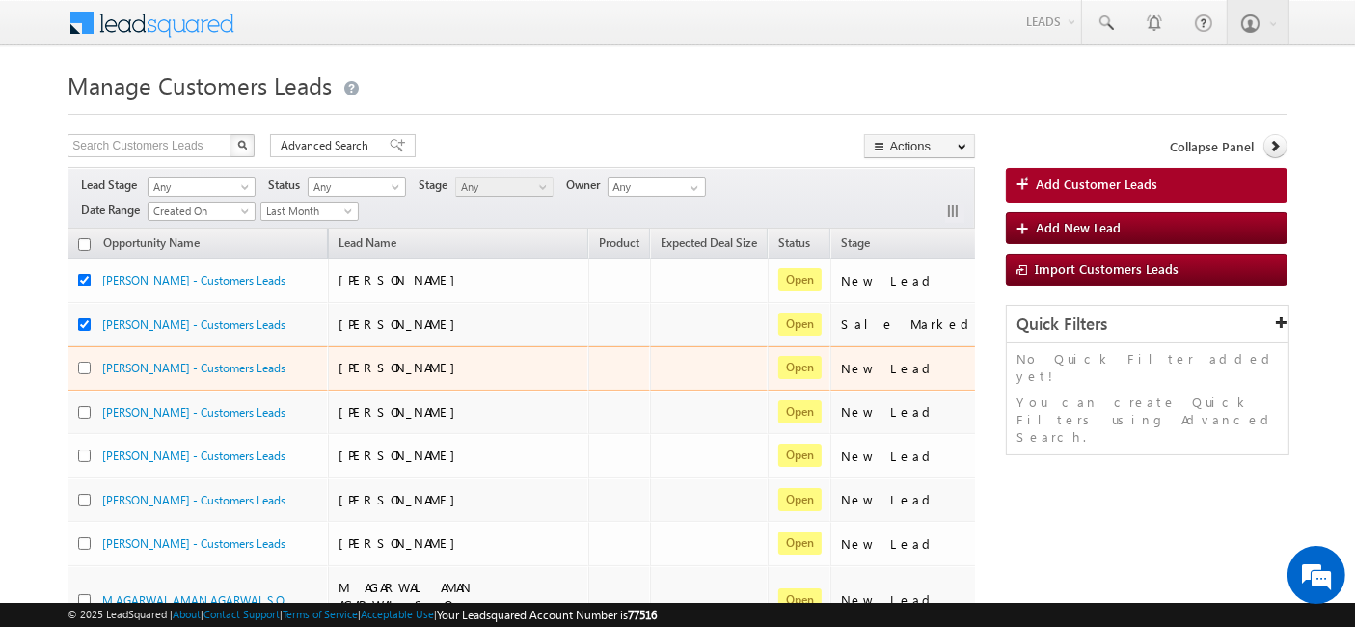
click at [87, 369] on input "checkbox" at bounding box center [84, 368] width 13 height 13
checkbox input "true"
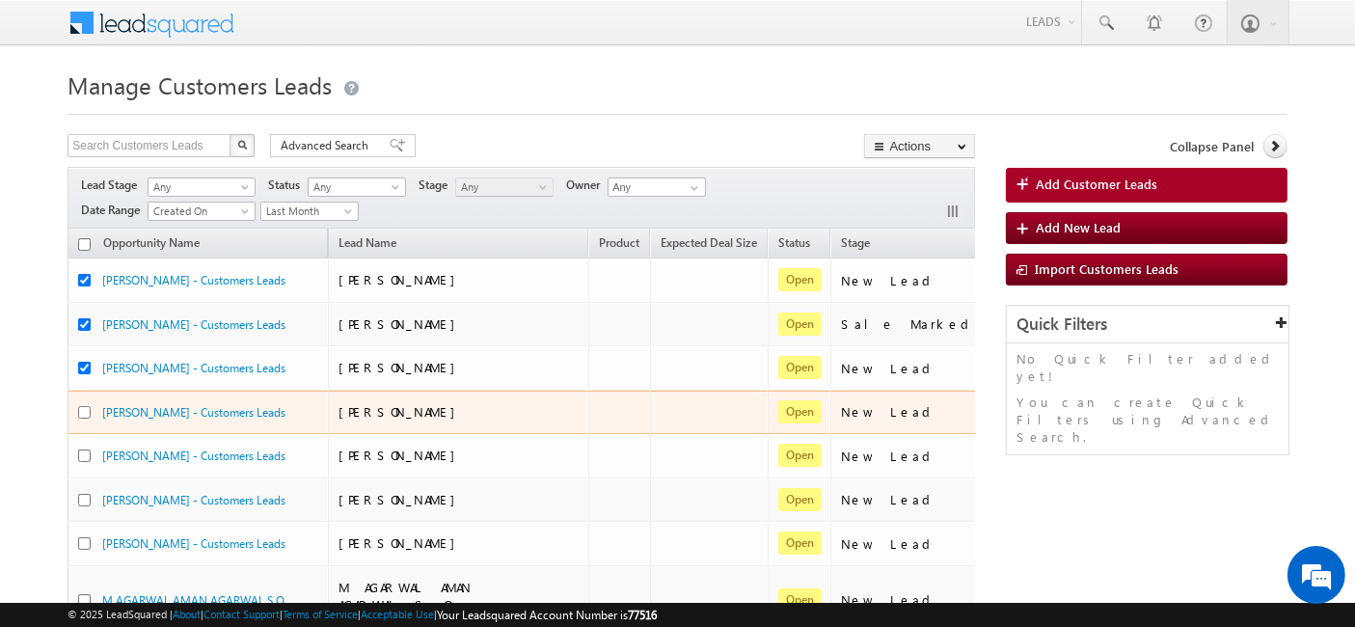
click at [88, 415] on input "checkbox" at bounding box center [84, 412] width 13 height 13
checkbox input "true"
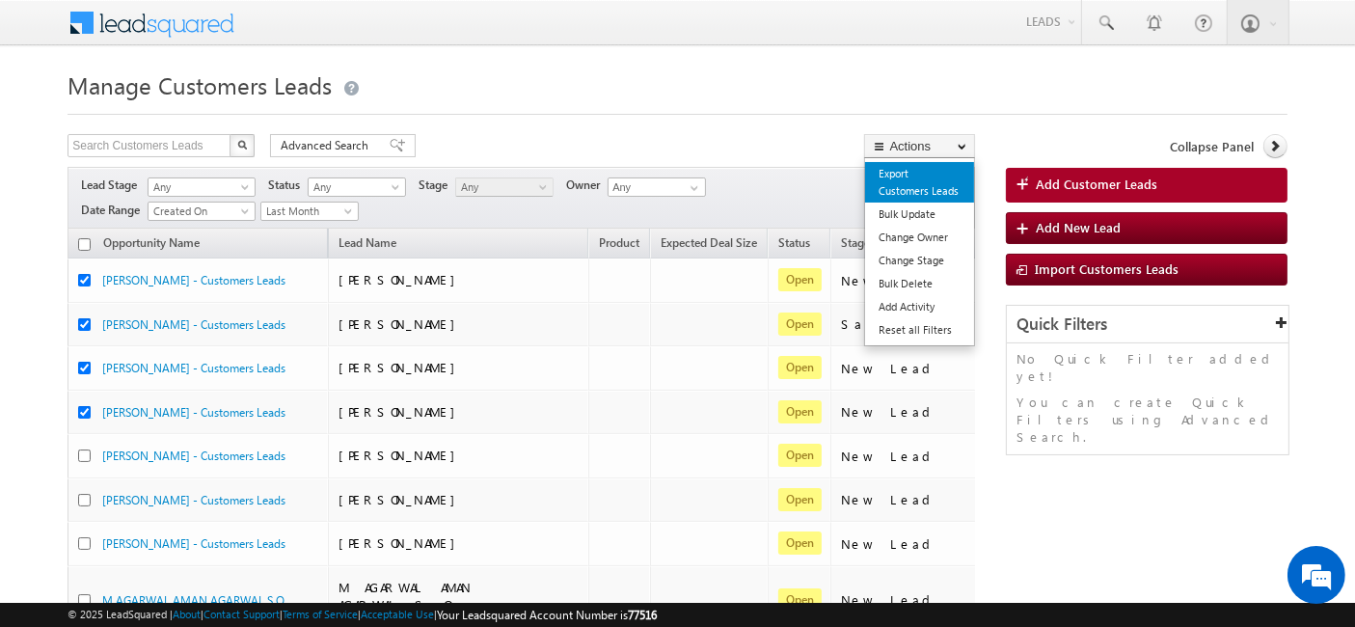
click at [915, 186] on link "Export Customers Leads" at bounding box center [919, 182] width 109 height 41
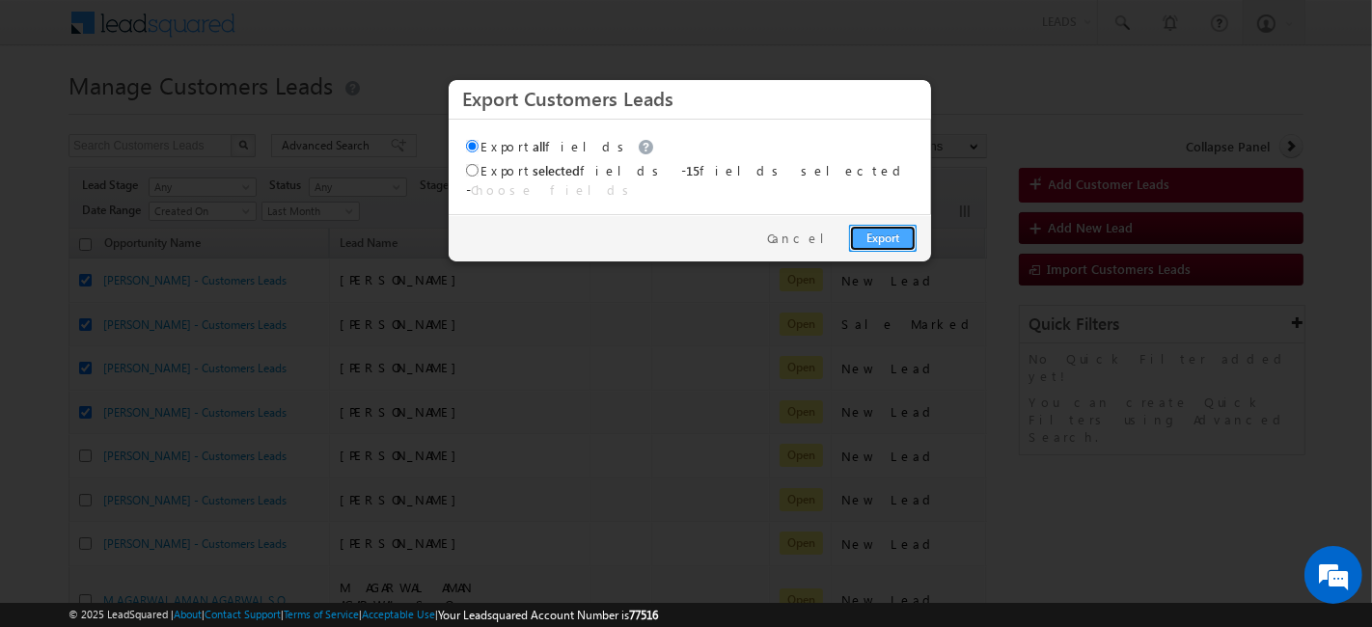
click at [863, 225] on link "Export" at bounding box center [883, 238] width 68 height 27
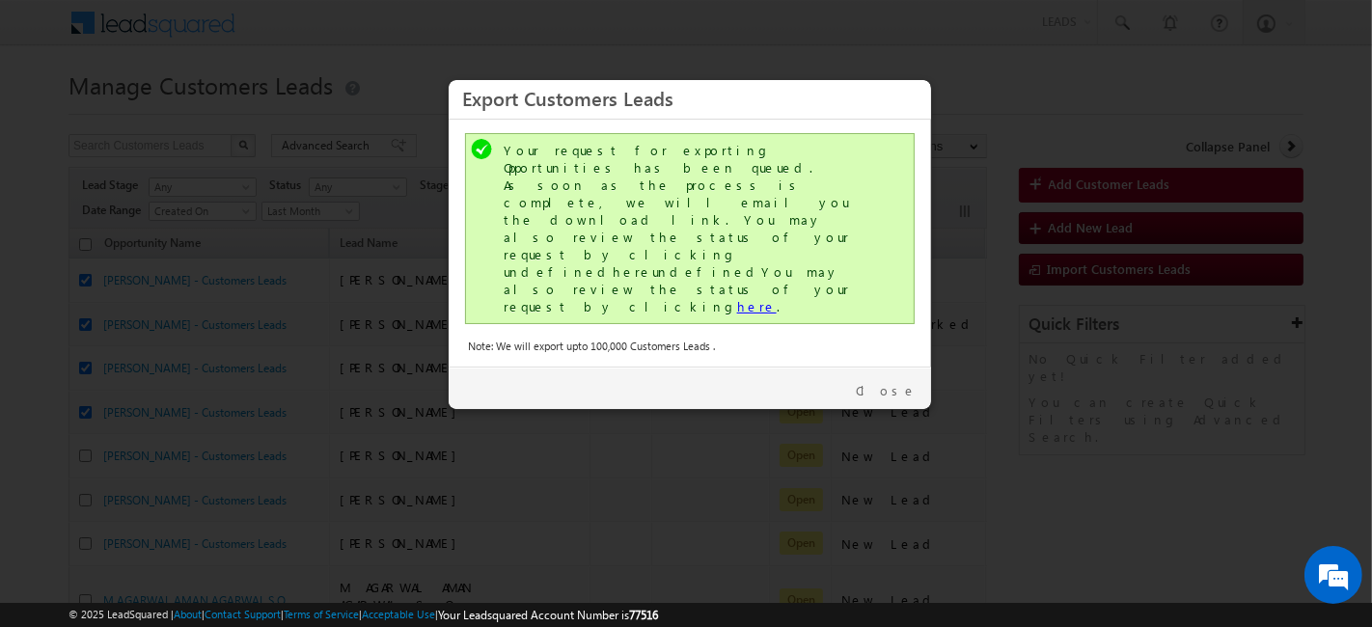
click at [737, 298] on link "here" at bounding box center [757, 306] width 40 height 16
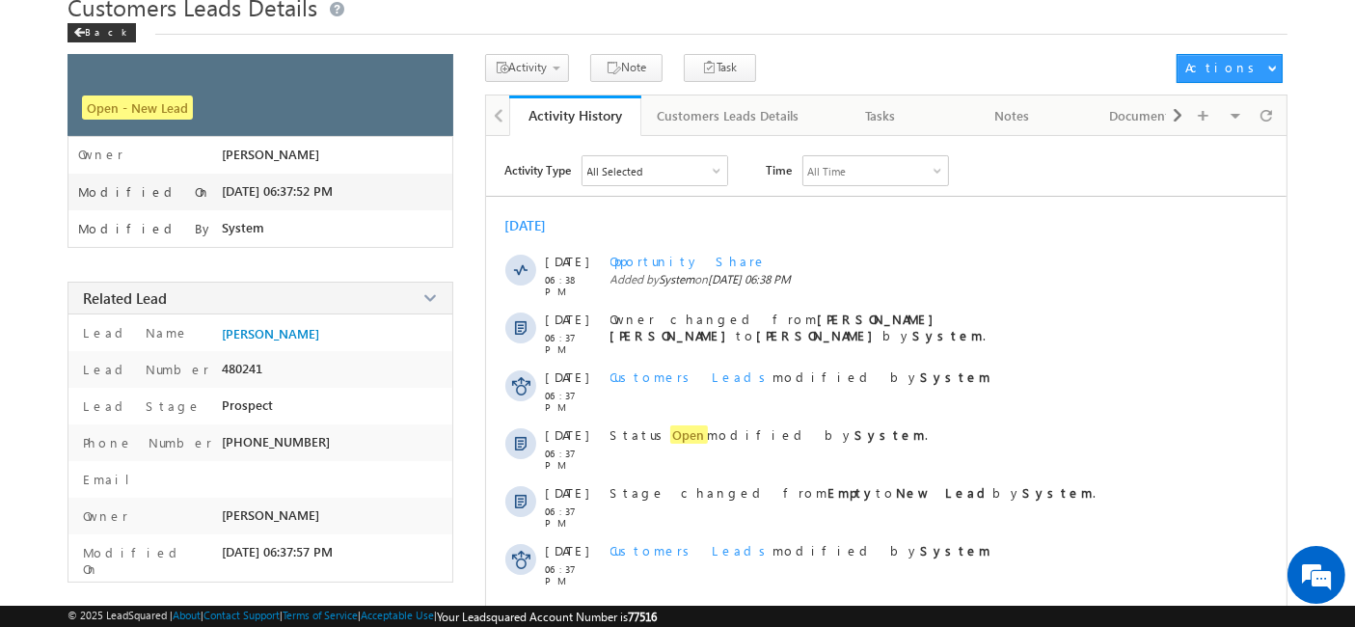
scroll to position [107, 0]
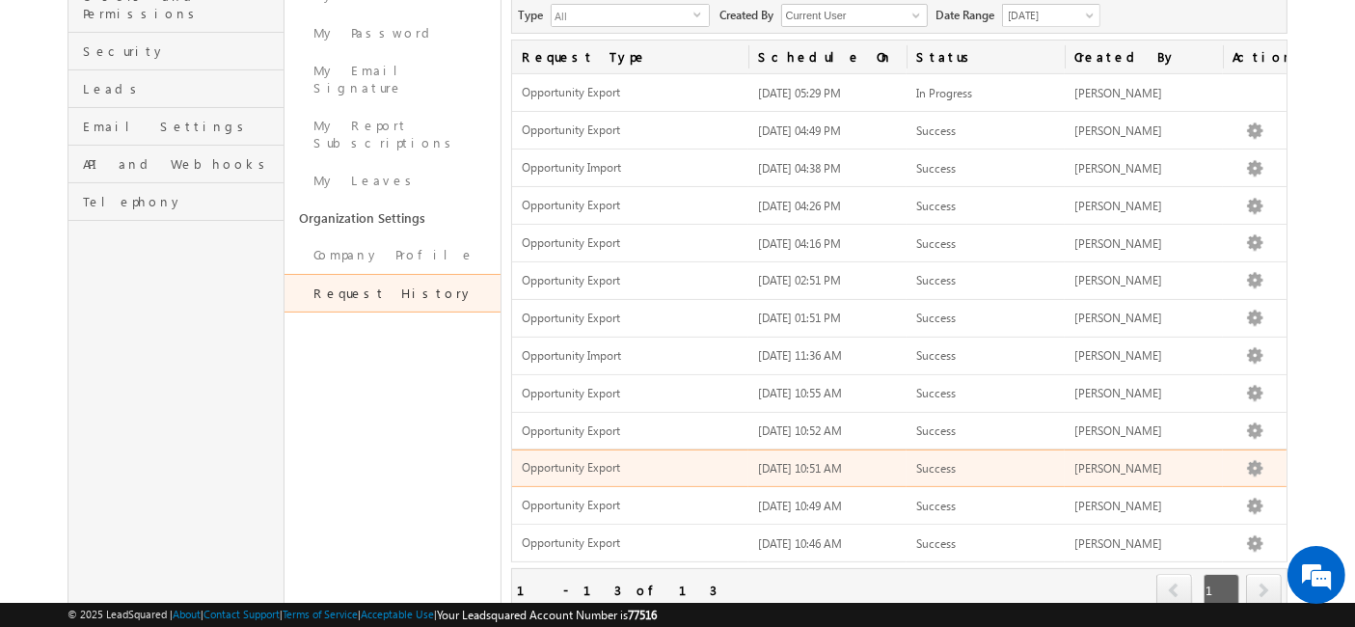
scroll to position [214, 0]
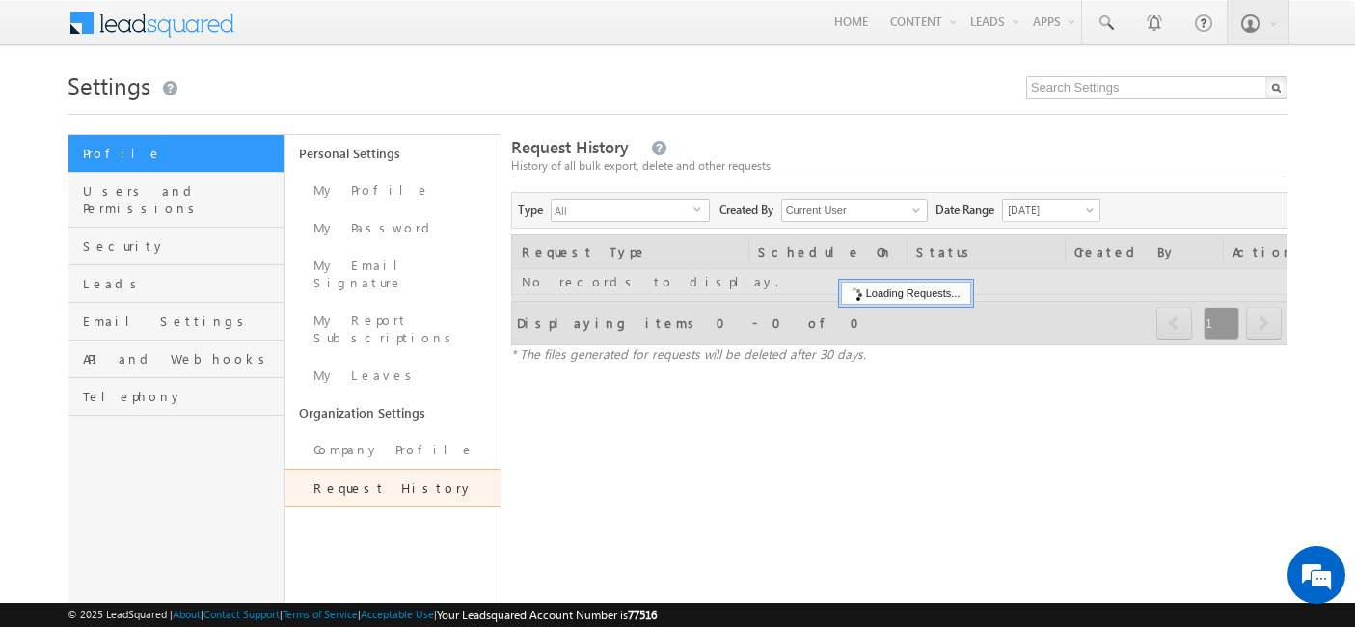
scroll to position [165, 0]
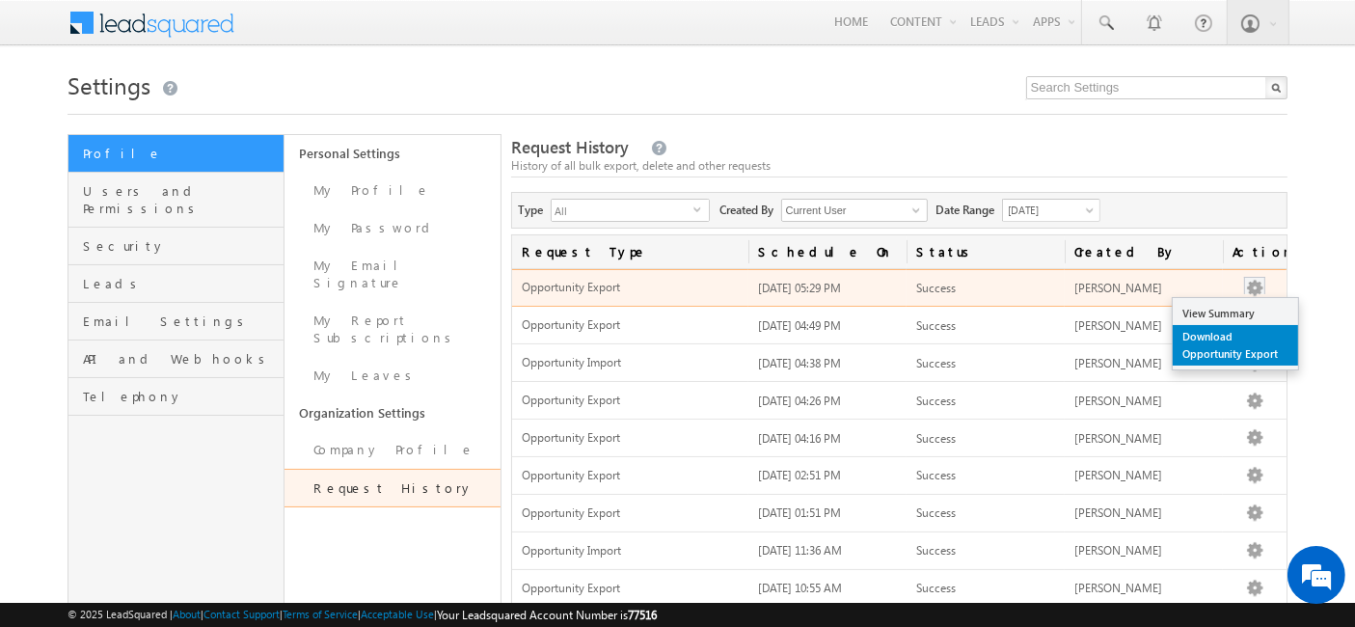
click at [1247, 335] on link "Download Opportunity Export" at bounding box center [1235, 345] width 125 height 41
